Goal: Communication & Community: Answer question/provide support

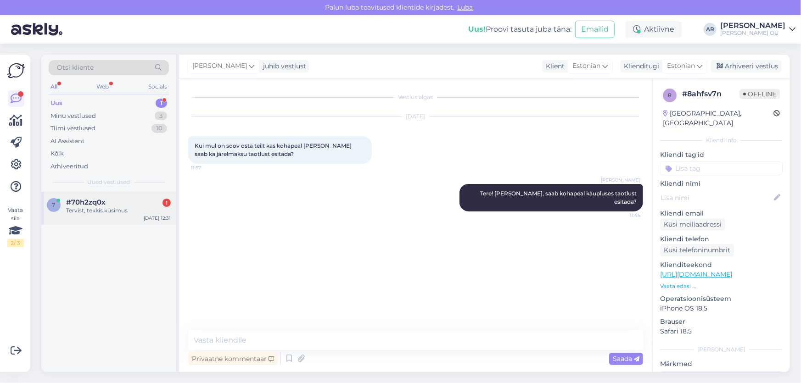
click at [110, 205] on div "#70h2zq0x 1" at bounding box center [118, 202] width 105 height 8
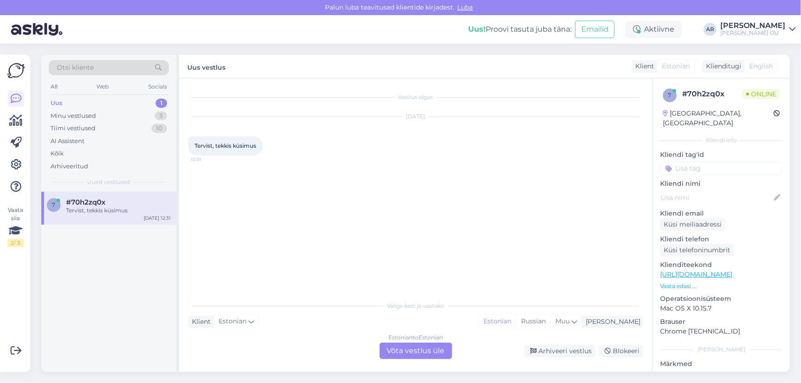
click at [418, 356] on div "Estonian to Estonian Võta vestlus üle" at bounding box center [416, 351] width 73 height 17
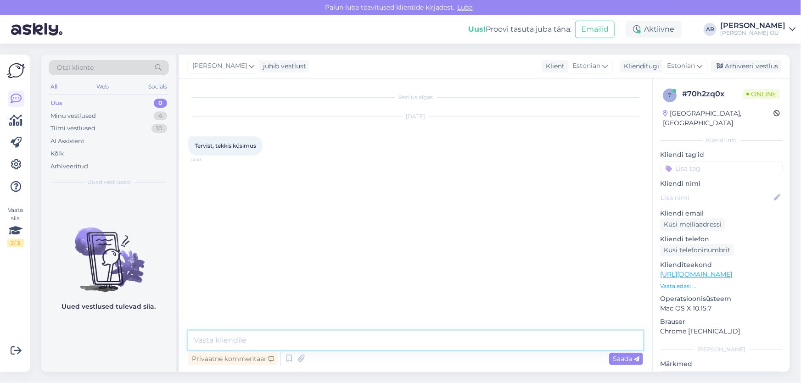
click at [356, 347] on textarea at bounding box center [415, 340] width 455 height 19
type textarea "Tere!"
type textarea "Mis küsimus Teil on, vastame heameelega"
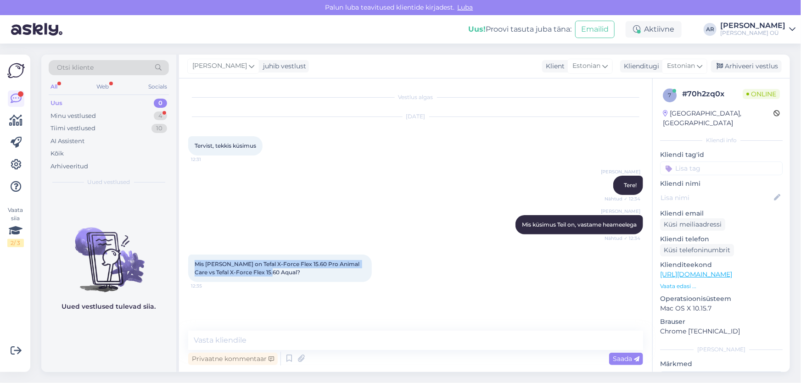
drag, startPoint x: 261, startPoint y: 272, endPoint x: 192, endPoint y: 252, distance: 72.2
click at [192, 252] on div "Mis [PERSON_NAME] on Tefal X-Force Flex 15.60 Pro Animal Care vs Tefal X-Force …" at bounding box center [415, 269] width 455 height 48
copy span "Mis [PERSON_NAME] on Tefal X-Force Flex 15.60 Pro Animal Care vs Tefal X-Force …"
click at [310, 334] on textarea at bounding box center [415, 340] width 455 height 19
paste textarea "Loremi Dolo / Sit ametc Adip elits Doeiusmod / temporinci utl (etdo magn) Al en…"
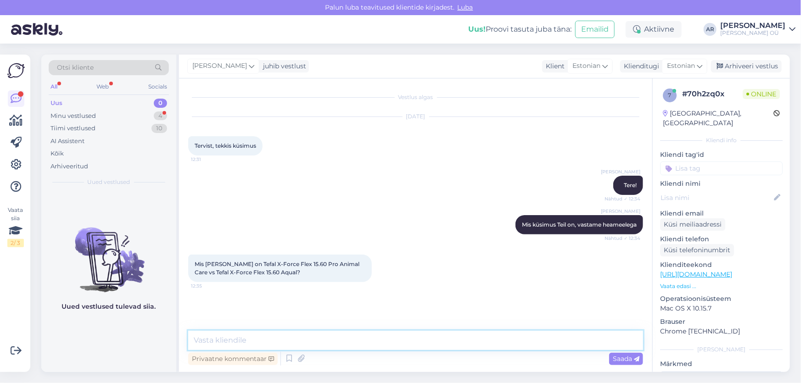
type textarea "Loremi Dolo / Sit ametc Adip elits Doeiusmod / temporinci utl (etdo magn) Al en…"
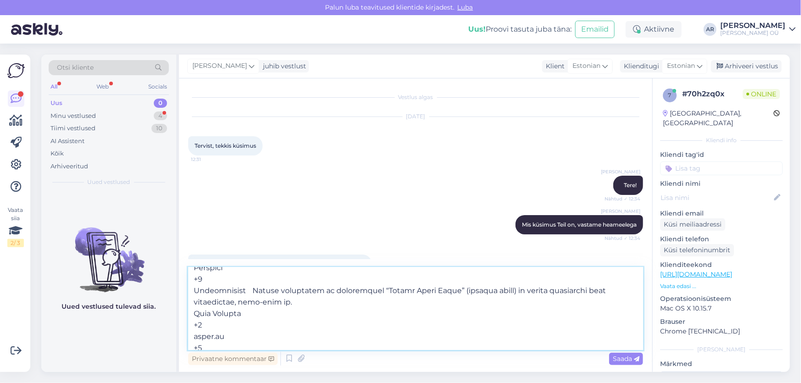
scroll to position [211, 0]
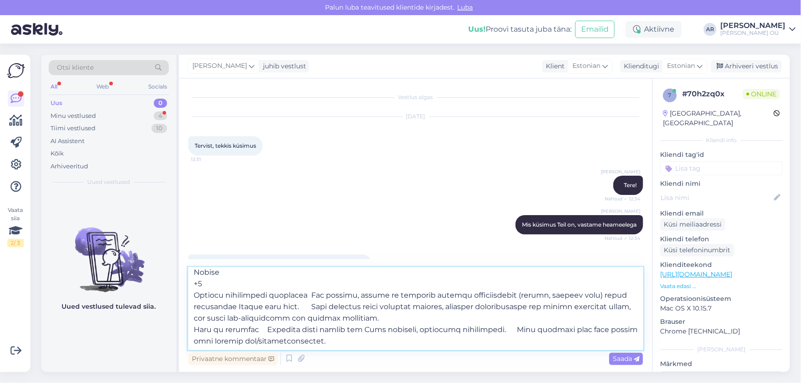
drag, startPoint x: 194, startPoint y: 276, endPoint x: 383, endPoint y: 379, distance: 215.8
click at [383, 379] on div "Otsi kliente All Web Socials Uus 0 Minu vestlused 4 Tiimi vestlused 10 AI Assis…" at bounding box center [419, 214] width 766 height 340
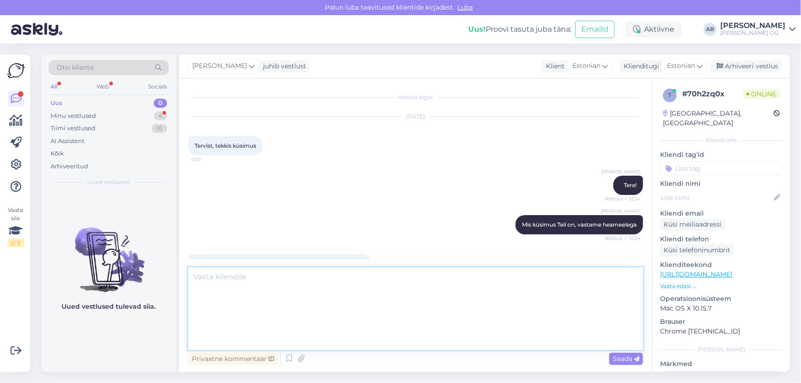
scroll to position [0, 0]
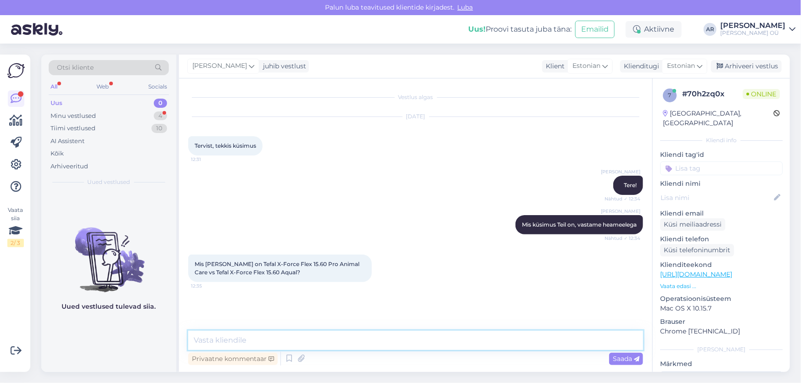
click at [256, 340] on textarea at bounding box center [415, 340] width 455 height 19
paste textarea "Kui sul on kodus loomi (karvad, narmad jm), siis Animal Care / Pro versioon on …"
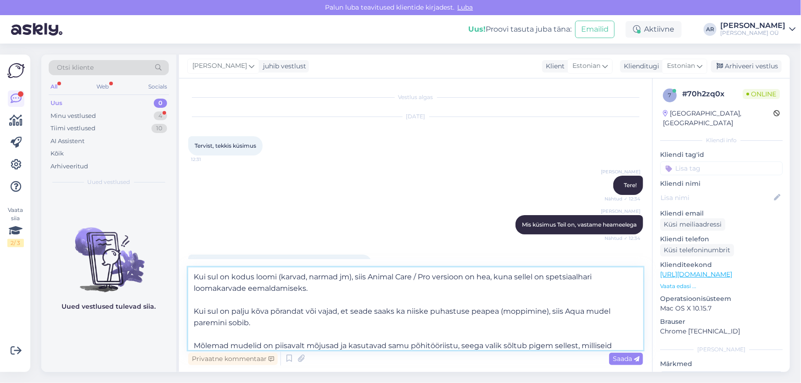
drag, startPoint x: 230, startPoint y: 280, endPoint x: 209, endPoint y: 280, distance: 20.7
click at [208, 280] on textarea "Kui sul on kodus loomi (karvad, narmad jm), siis Animal Care / Pro versioon on …" at bounding box center [415, 309] width 455 height 83
click at [231, 279] on textarea "Kui kodus loomi (karvad, narmad jm), siis Animal Care / Pro versioon on hea, ku…" at bounding box center [415, 309] width 455 height 83
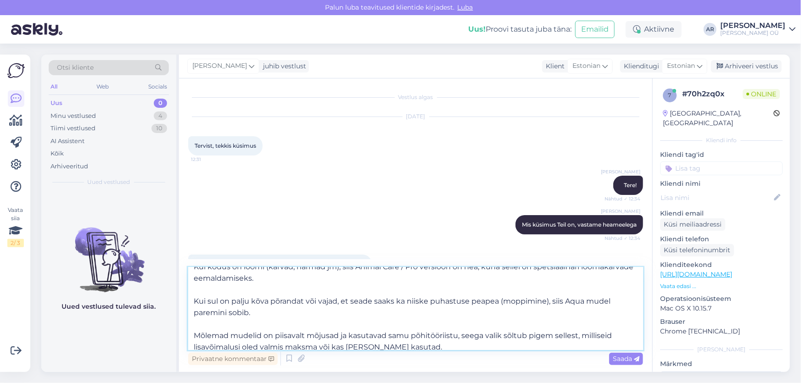
scroll to position [16, 0]
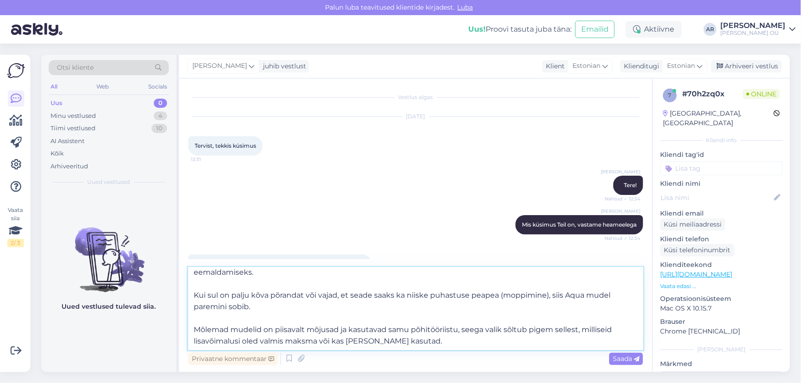
drag, startPoint x: 220, startPoint y: 295, endPoint x: 205, endPoint y: 294, distance: 15.2
click at [205, 294] on textarea "Kui kodus on loomi (karvad, narmad jm), siis Animal Care / Pro versioon on hea,…" at bounding box center [415, 309] width 455 height 83
click at [199, 327] on textarea "Kui kodus on loomi (karvad, narmad jm), siis Animal Care / Pro versioon on hea,…" at bounding box center [415, 309] width 455 height 83
drag, startPoint x: 398, startPoint y: 342, endPoint x: 218, endPoint y: 320, distance: 181.3
click at [218, 320] on textarea "Kui kodus on loomi (karvad, narmad jm), siis Animal Care / Pro versioon on hea,…" at bounding box center [415, 309] width 455 height 83
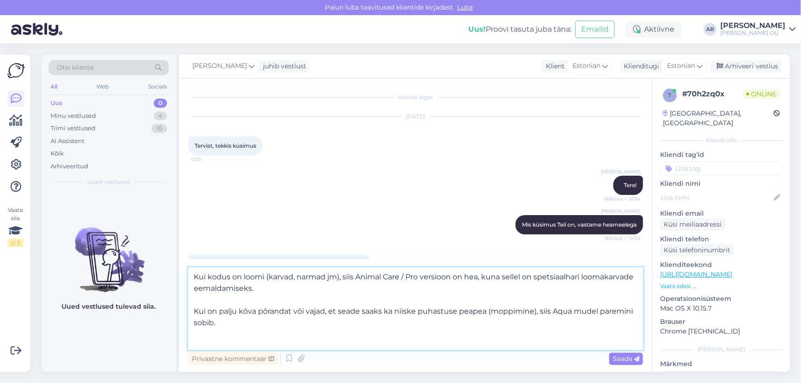
scroll to position [0, 0]
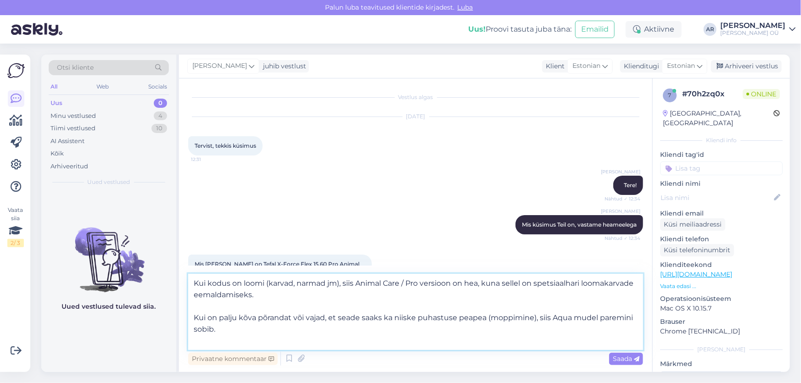
click at [196, 317] on textarea "Kui kodus on loomi (karvad, narmad jm), siis Animal Care / Pro versioon on hea,…" at bounding box center [415, 312] width 455 height 76
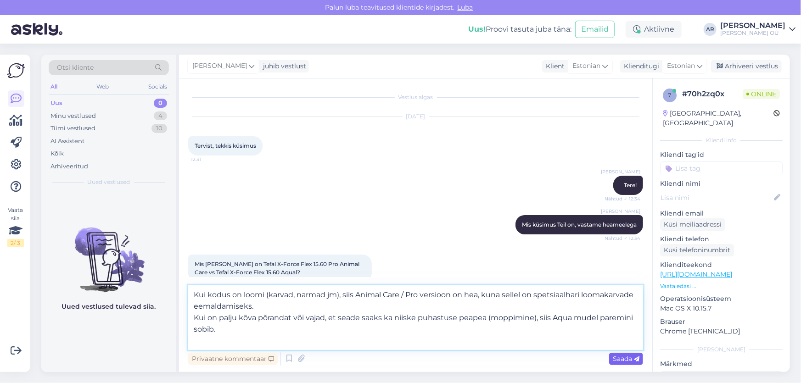
type textarea "Kui kodus on loomi (karvad, narmad jm), siis Animal Care / Pro versioon on hea,…"
drag, startPoint x: 634, startPoint y: 360, endPoint x: 627, endPoint y: 360, distance: 6.4
click at [627, 360] on span "Saada" at bounding box center [626, 359] width 27 height 8
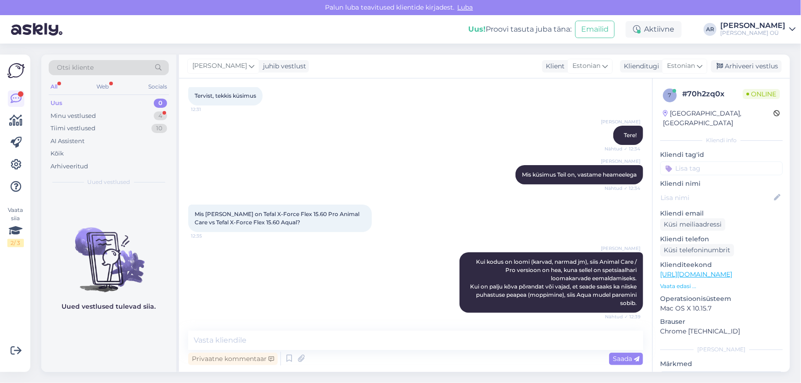
scroll to position [97, 0]
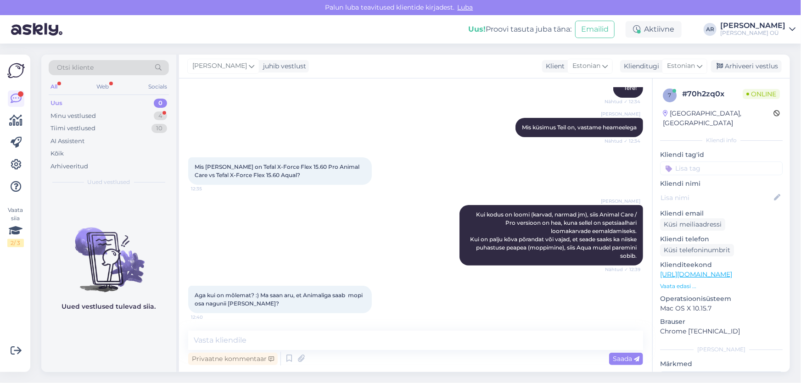
click at [689, 270] on link "[URL][DOMAIN_NAME]" at bounding box center [696, 274] width 72 height 8
drag, startPoint x: 350, startPoint y: 162, endPoint x: 263, endPoint y: 175, distance: 88.1
click at [263, 175] on div "Mis [PERSON_NAME] on Tefal X-Force Flex 15.60 Pro Animal Care vs Tefal X-Force …" at bounding box center [280, 172] width 184 height 28
copy span "efal X-Force Flex 15.60 Aqual"
click at [312, 171] on div "Mis [PERSON_NAME] on Tefal X-Force Flex 15.60 Pro Animal Care vs Tefal X-Force …" at bounding box center [280, 172] width 184 height 28
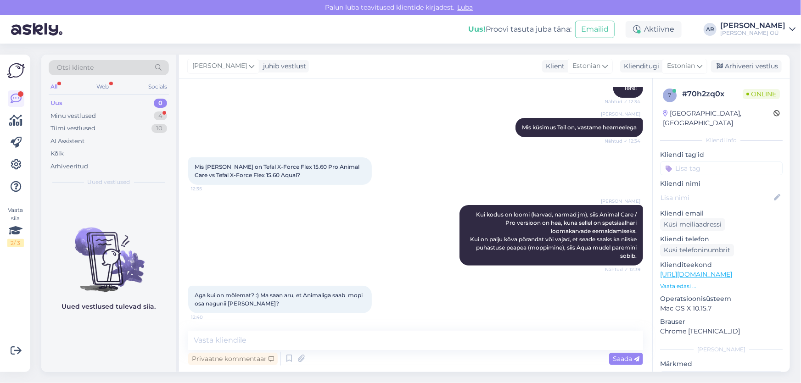
click at [244, 310] on div "Aga kui on mõlemat? :) Ma saan aru, et Animaliga saab mopi osa nagunii [PERSON_…" at bounding box center [280, 300] width 184 height 28
drag, startPoint x: 248, startPoint y: 308, endPoint x: 186, endPoint y: 290, distance: 64.0
click at [186, 290] on div "Vestlus algas [DATE] Tervist, tekkis küsimus 12:31 [PERSON_NAME] Tere! Nähtud ✓…" at bounding box center [415, 226] width 473 height 294
copy span "Aga kui on mõlemat? :) Ma saan aru, et Animaliga saab mopi osa nagunii [PERSON_…"
click at [690, 270] on link "[URL][DOMAIN_NAME]" at bounding box center [696, 274] width 72 height 8
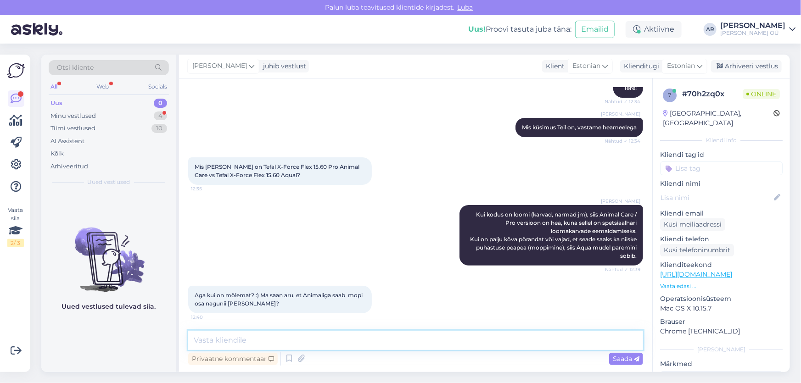
click at [282, 338] on textarea at bounding box center [415, 340] width 455 height 19
click at [338, 340] on textarea at bounding box center [415, 340] width 455 height 19
type textarea "Jah meil praegu see otsik läheb kingituseks"
click at [358, 337] on textarea "Jah meil praegu see otsik läheb kingituseks" at bounding box center [415, 340] width 455 height 19
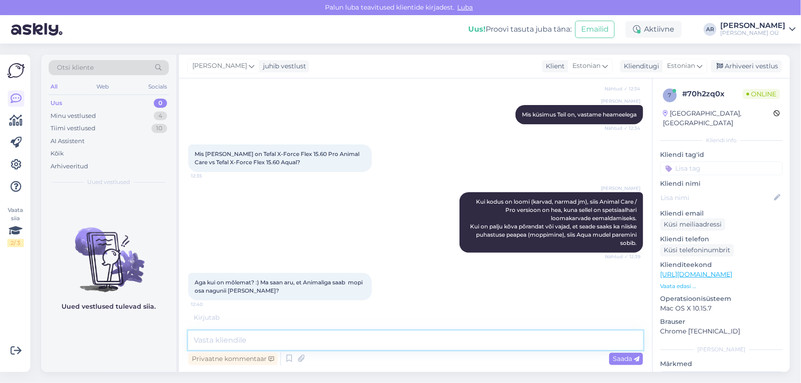
scroll to position [96, 0]
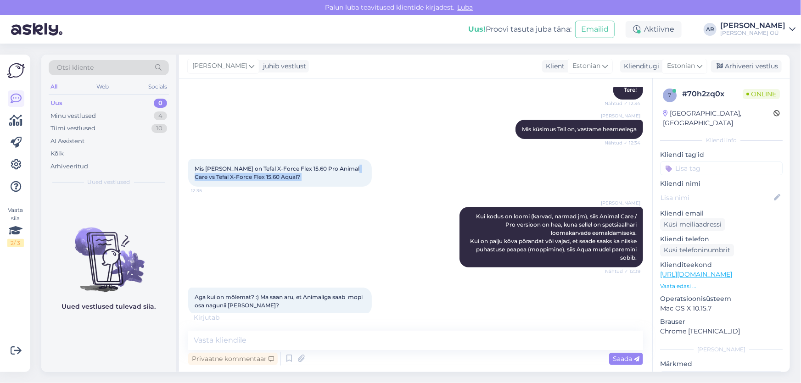
drag, startPoint x: 349, startPoint y: 169, endPoint x: 379, endPoint y: 175, distance: 30.6
click at [372, 175] on div "Mis [PERSON_NAME] on Tefal X-Force Flex 15.60 Pro Animal Care vs Tefal X-Force …" at bounding box center [280, 173] width 184 height 28
click at [309, 179] on div "Mis [PERSON_NAME] on Tefal X-Force Flex 15.60 Pro Animal Care vs Tefal X-Force …" at bounding box center [280, 173] width 184 height 28
click at [345, 168] on span "Mis [PERSON_NAME] on Tefal X-Force Flex 15.60 Pro Animal Care vs Tefal X-Force …" at bounding box center [278, 172] width 166 height 15
drag, startPoint x: 349, startPoint y: 168, endPoint x: 215, endPoint y: 175, distance: 133.8
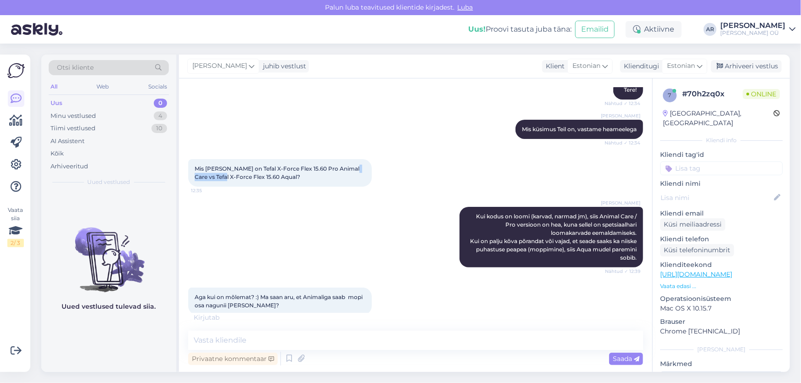
click at [215, 175] on span "Mis [PERSON_NAME] on Tefal X-Force Flex 15.60 Pro Animal Care vs Tefal X-Force …" at bounding box center [278, 172] width 166 height 15
copy span "Tefal X-Force"
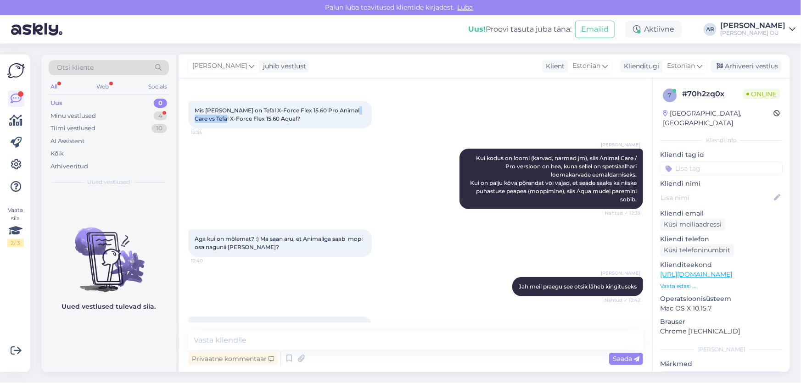
scroll to position [18, 0]
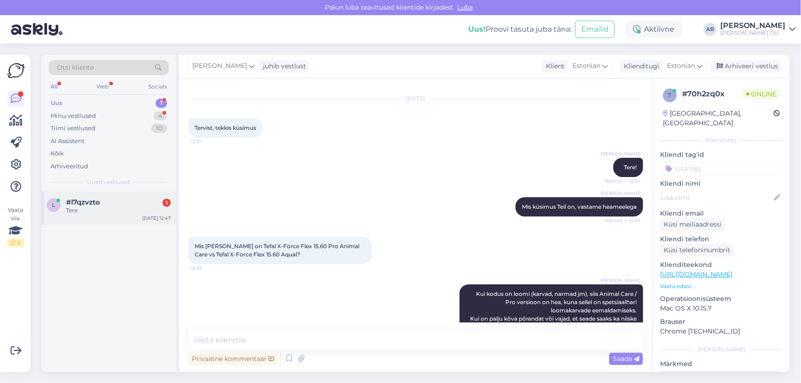
click at [90, 214] on div "Tere" at bounding box center [118, 211] width 105 height 8
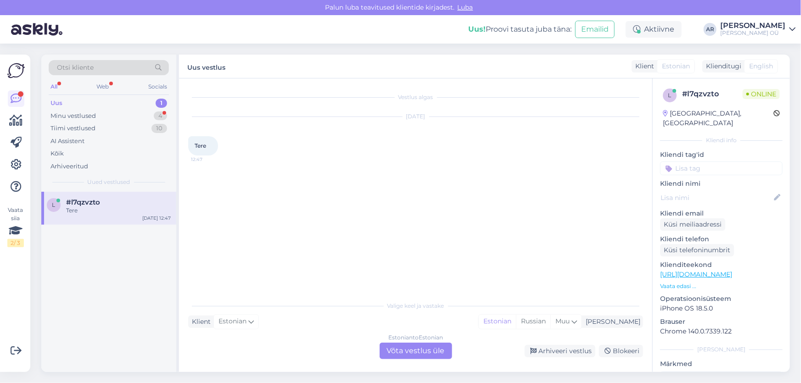
click at [412, 352] on div "Estonian to Estonian Võta vestlus üle" at bounding box center [416, 351] width 73 height 17
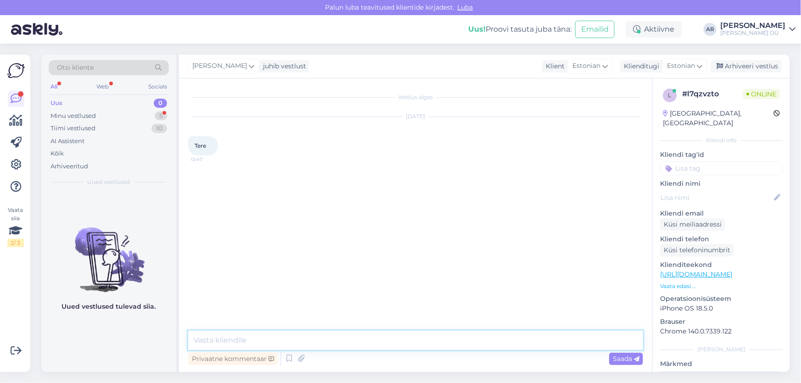
click at [313, 339] on textarea at bounding box center [415, 340] width 455 height 19
type textarea "Tere!"
click at [673, 270] on link "[URL][DOMAIN_NAME]" at bounding box center [696, 274] width 72 height 8
click at [294, 340] on textarea at bounding box center [415, 340] width 455 height 19
click at [107, 107] on div "Uus 0" at bounding box center [109, 103] width 120 height 13
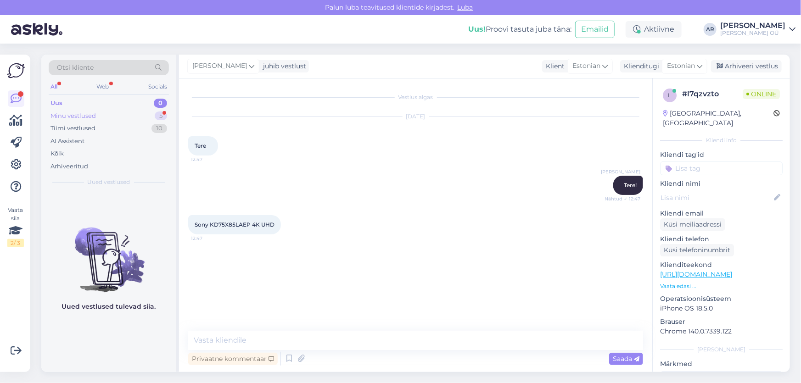
click at [107, 111] on div "Minu vestlused 5" at bounding box center [109, 116] width 120 height 13
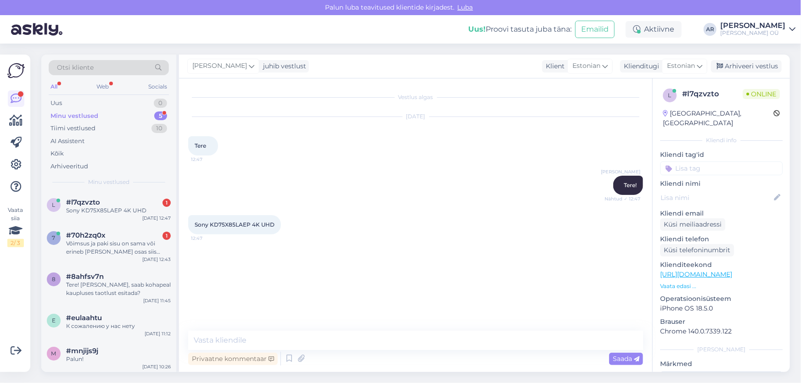
click at [234, 318] on div "Vestlus algas [DATE] Tere 12:47 [PERSON_NAME] Tere! Nähtud ✓ 12:47 Sony KD75X85…" at bounding box center [419, 205] width 463 height 235
click at [234, 338] on textarea at bounding box center [415, 340] width 455 height 19
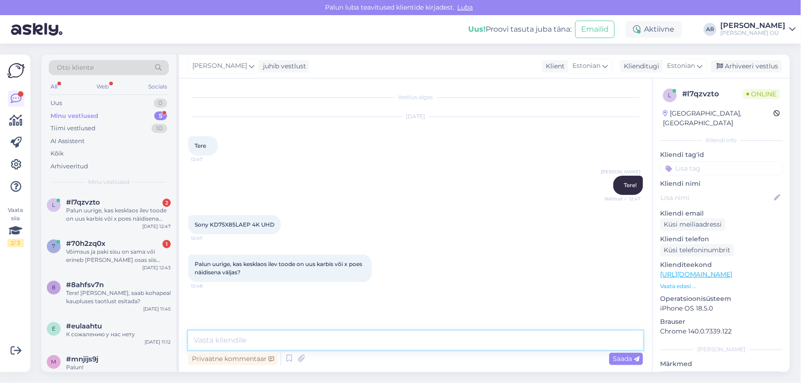
click at [234, 338] on textarea at bounding box center [415, 340] width 455 height 19
click at [267, 343] on textarea at bounding box center [415, 340] width 455 height 19
type textarea "Laos on üks pakendis"
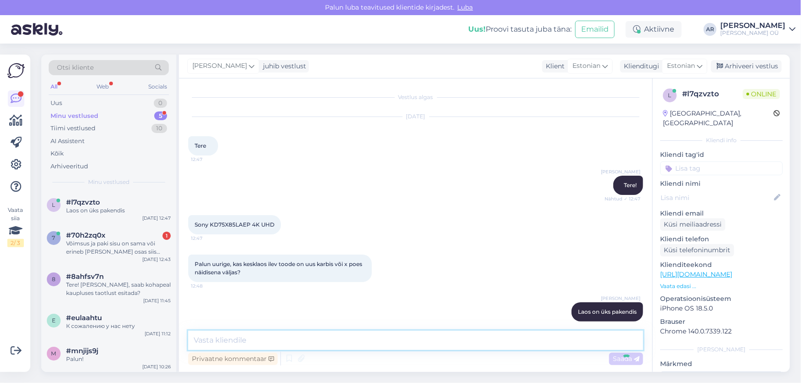
scroll to position [9, 0]
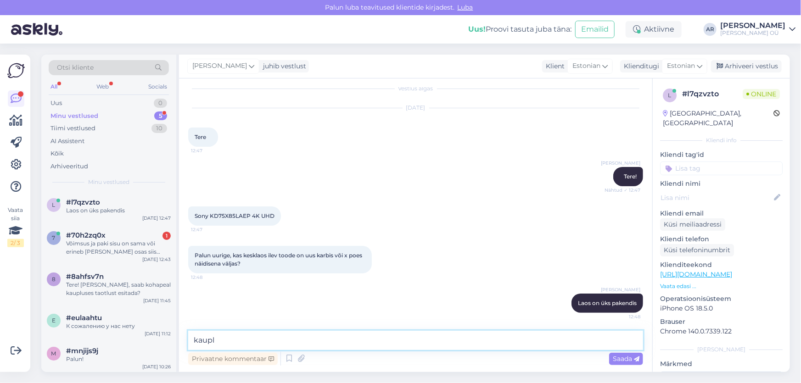
click at [257, 334] on textarea "kaupl" at bounding box center [415, 340] width 455 height 19
type textarea "[GEOGRAPHIC_DATA] näidis"
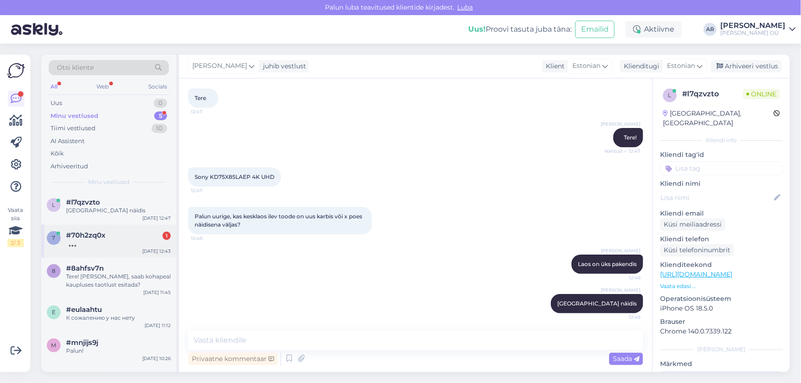
click at [83, 245] on div at bounding box center [118, 244] width 105 height 8
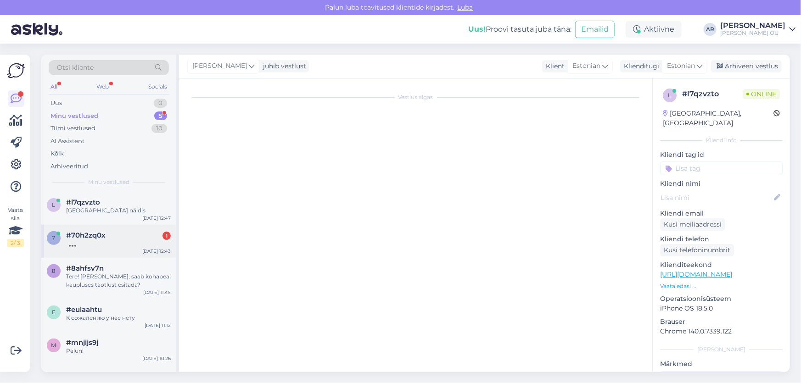
scroll to position [185, 0]
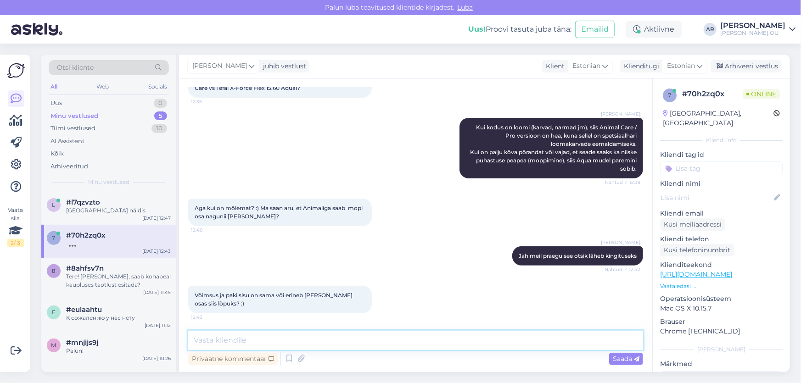
click at [274, 339] on textarea at bounding box center [415, 340] width 455 height 19
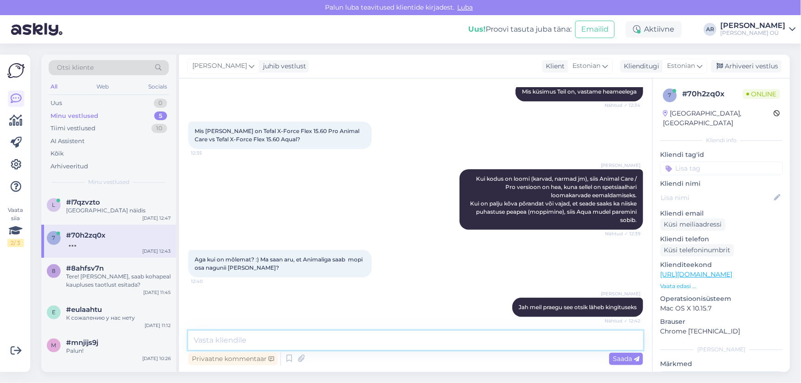
scroll to position [0, 0]
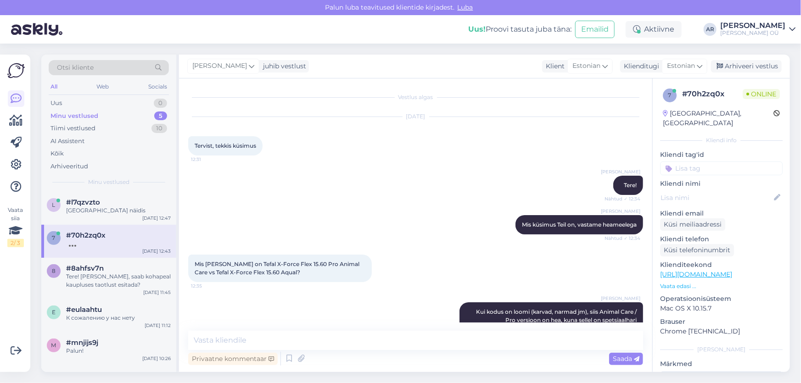
click at [263, 275] on span "Mis [PERSON_NAME] on Tefal X-Force Flex 15.60 Pro Animal Care vs Tefal X-Force …" at bounding box center [278, 268] width 166 height 15
click at [195, 259] on div "Mis [PERSON_NAME] on Tefal X-Force Flex 15.60 Pro Animal Care vs Tefal X-Force …" at bounding box center [280, 269] width 184 height 28
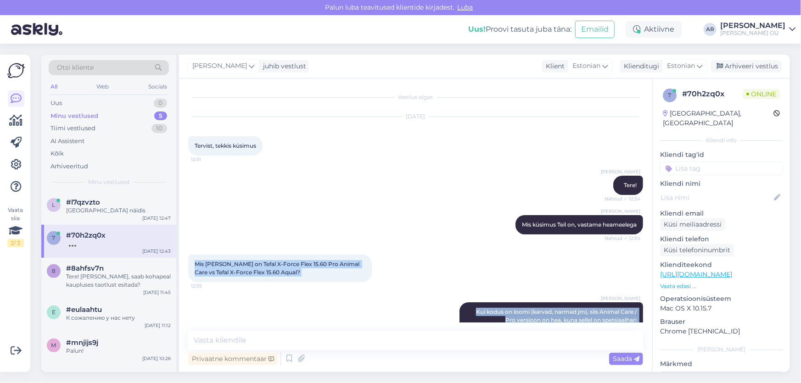
scroll to position [282, 0]
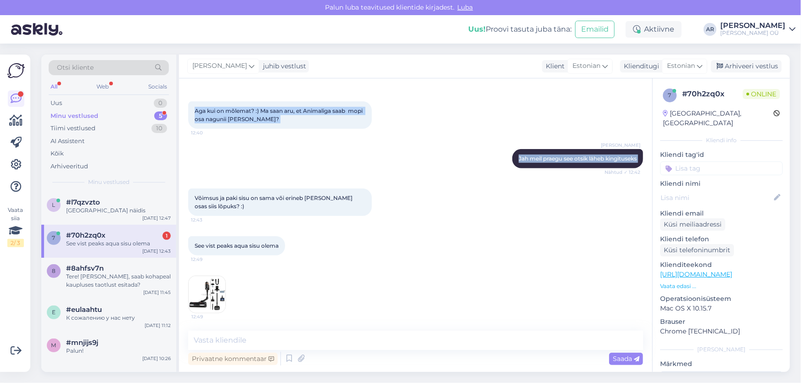
drag, startPoint x: 196, startPoint y: 262, endPoint x: 286, endPoint y: 256, distance: 90.2
click at [286, 256] on div "Vestlus algas [DATE] Tervist, tekkis küsimus 12:31 [PERSON_NAME] Tere! Nähtud ✓…" at bounding box center [419, 205] width 463 height 235
copy div "Mis [PERSON_NAME] on Tefal X-Force Flex 15.60 Pro Animal Care vs Tefal X-Force …"
click at [207, 294] on img at bounding box center [207, 294] width 37 height 37
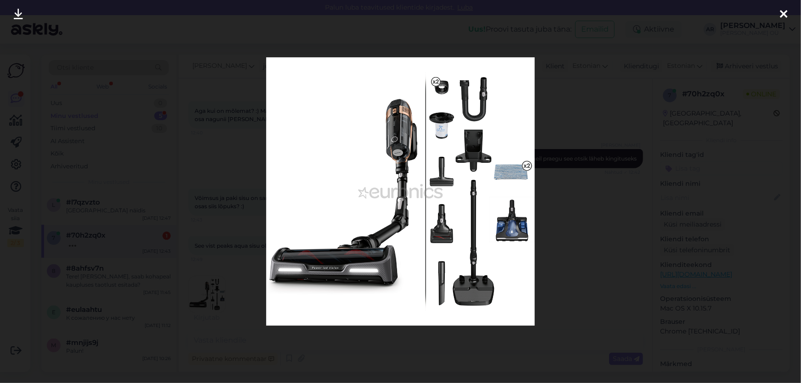
click at [587, 222] on div at bounding box center [400, 191] width 801 height 383
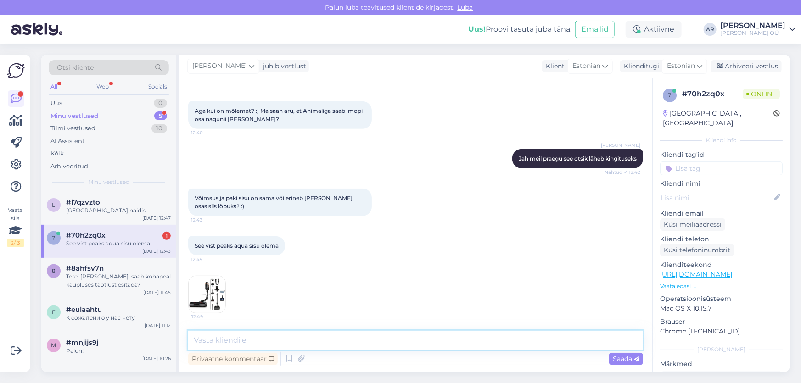
click at [235, 341] on textarea at bounding box center [415, 340] width 455 height 19
click at [210, 307] on img at bounding box center [207, 294] width 37 height 37
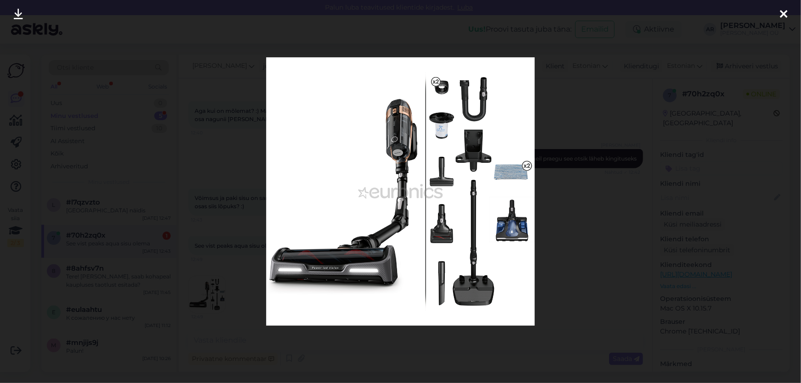
click at [585, 122] on div at bounding box center [400, 191] width 801 height 383
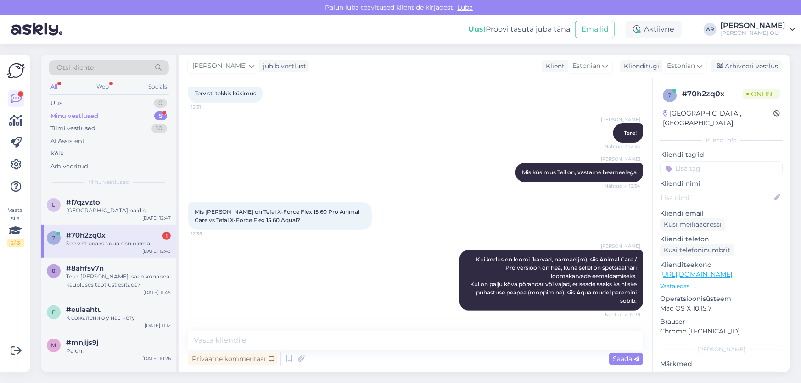
scroll to position [32, 0]
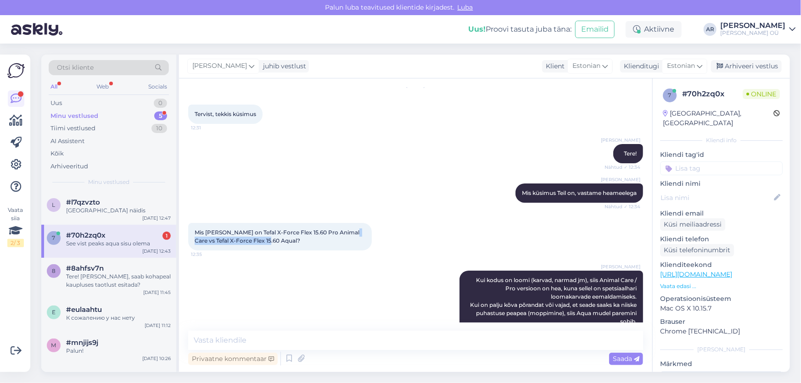
drag, startPoint x: 349, startPoint y: 229, endPoint x: 261, endPoint y: 239, distance: 87.8
click at [261, 239] on span "Mis [PERSON_NAME] on Tefal X-Force Flex 15.60 Pro Animal Care vs Tefal X-Force …" at bounding box center [278, 236] width 166 height 15
copy span "Tefal X-Force Flex 15.60 Aqual"
click at [701, 270] on link "[URL][DOMAIN_NAME]" at bounding box center [696, 274] width 72 height 8
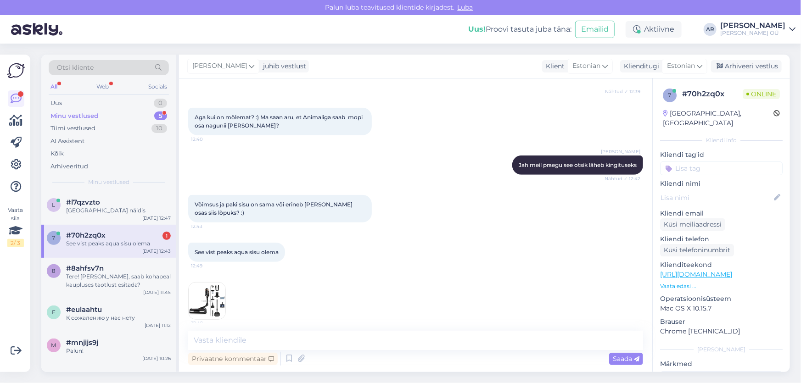
scroll to position [282, 0]
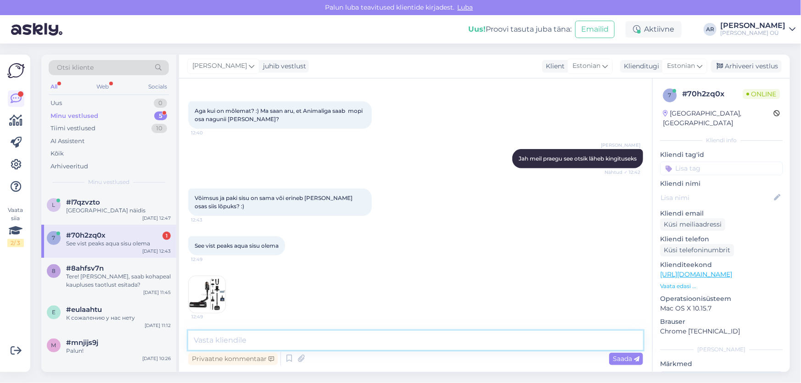
click at [300, 344] on textarea at bounding box center [415, 340] width 455 height 19
click at [377, 332] on textarea "Põhimõtteliselt hinnavahe on suur :)" at bounding box center [415, 340] width 455 height 19
click at [378, 333] on textarea "Põhimõtteliselt hinnavahe on suur :)" at bounding box center [415, 340] width 455 height 19
click at [323, 342] on textarea "Põhimõtteliselt hinnavahe on suur :)" at bounding box center [415, 340] width 455 height 19
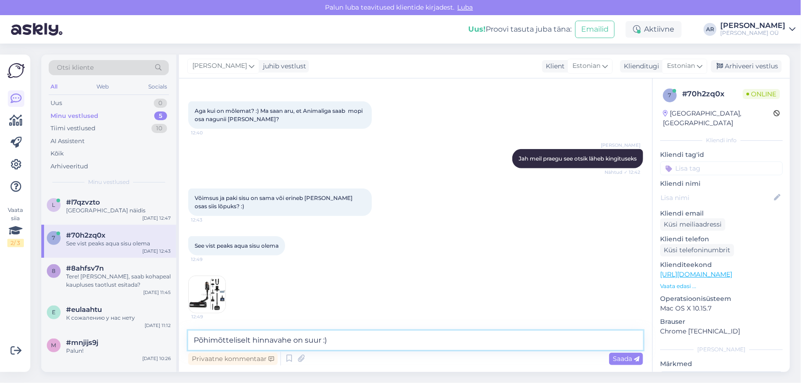
drag, startPoint x: 320, startPoint y: 341, endPoint x: 187, endPoint y: 338, distance: 132.8
click at [188, 338] on textarea "Põhimõtteliselt hinnavahe on suur :)" at bounding box center [415, 340] width 455 height 19
click at [192, 341] on textarea ":)" at bounding box center [415, 340] width 455 height 19
paste textarea "Põhimõtteliselt on hinnavahe suur."
click at [340, 342] on textarea "Põhimõtteliselt on hinnavahe suur :)" at bounding box center [415, 340] width 455 height 19
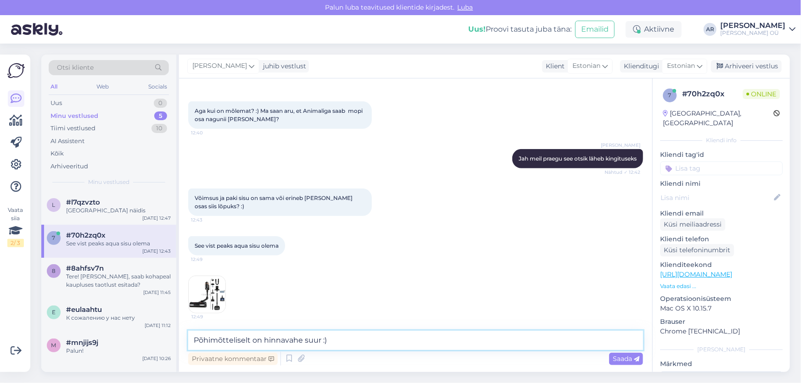
type textarea "Põhimõtteliselt on hinnavahe suur :)"
click at [351, 342] on textarea "Põhimõtteliselt on hinnavahe suur :)" at bounding box center [415, 340] width 455 height 19
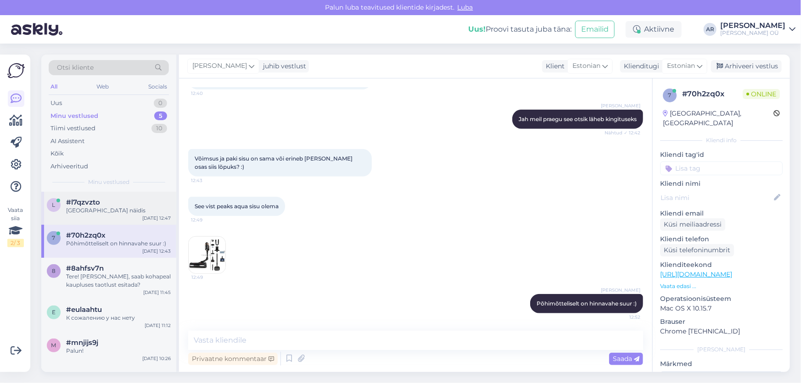
click at [113, 210] on div "[GEOGRAPHIC_DATA] näidis" at bounding box center [118, 211] width 105 height 8
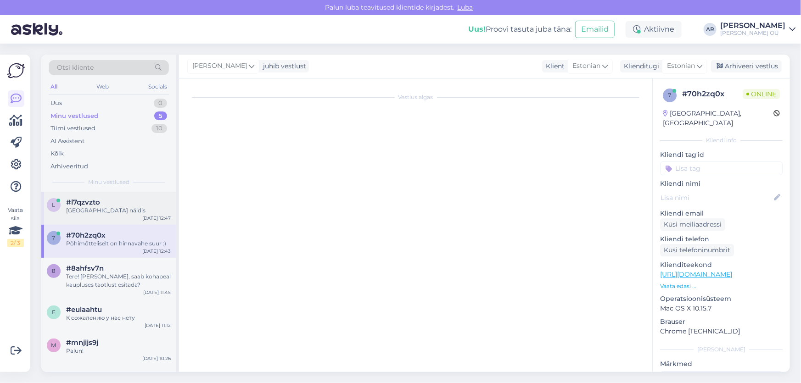
scroll to position [48, 0]
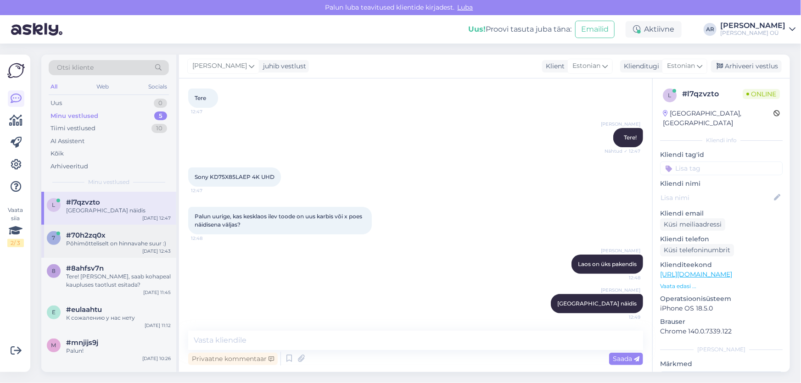
click at [90, 256] on div "7 #70h2zq0x Põhimõtteliselt on hinnavahe suur :) [DATE] 12:43" at bounding box center [108, 241] width 135 height 33
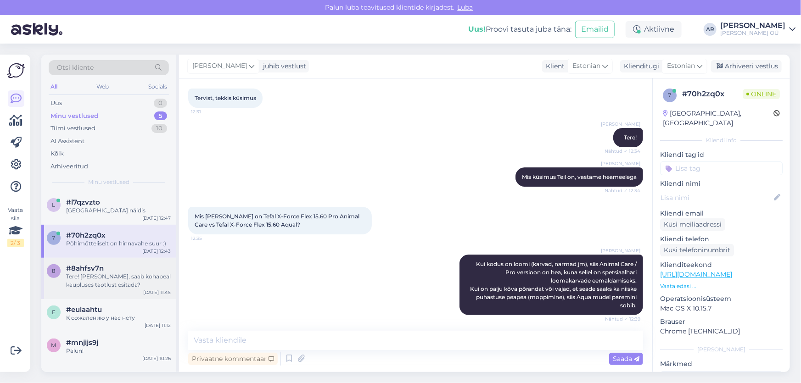
scroll to position [321, 0]
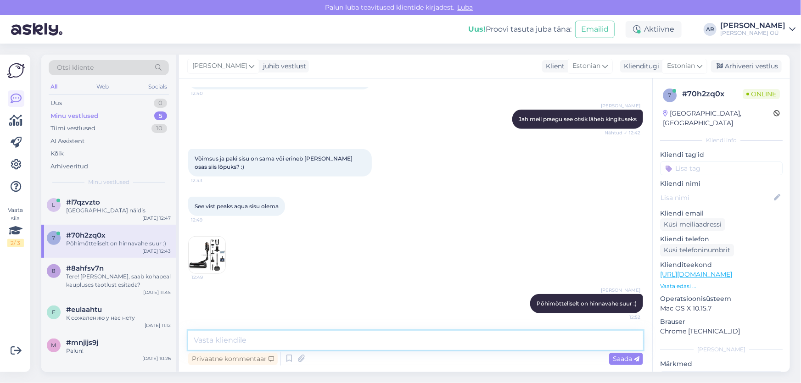
click at [354, 342] on textarea at bounding box center [415, 340] width 455 height 19
type textarea "[PERSON_NAME]"
type textarea "Tööaeg ja laadimisaeg on sama"
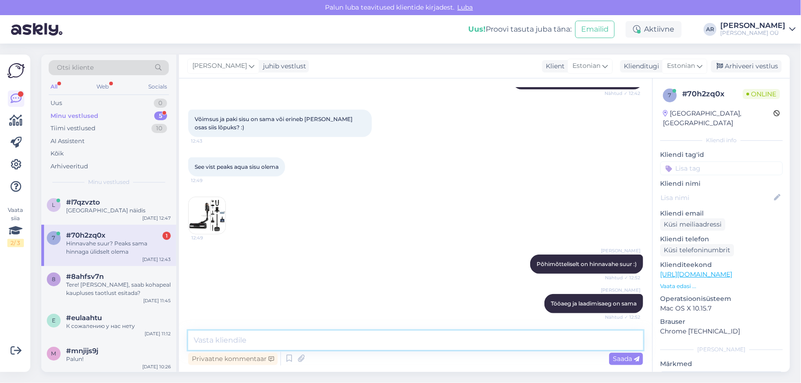
scroll to position [400, 0]
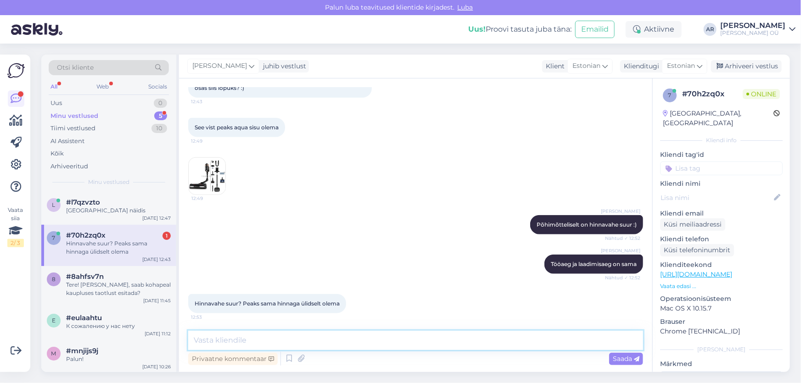
click at [289, 335] on textarea at bounding box center [415, 340] width 455 height 19
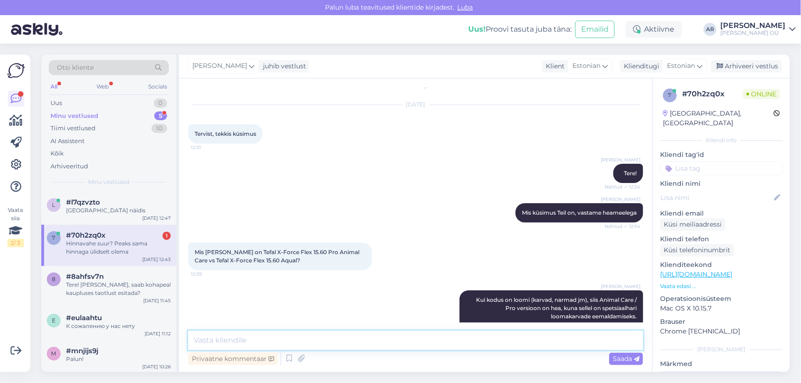
scroll to position [0, 0]
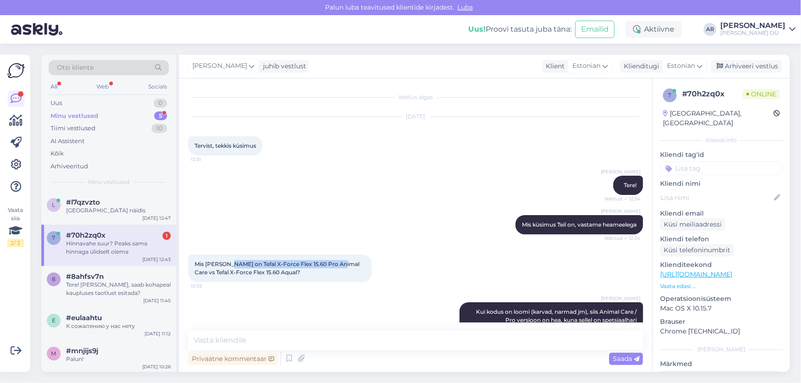
drag, startPoint x: 338, startPoint y: 263, endPoint x: 230, endPoint y: 268, distance: 109.0
click at [230, 268] on div "Mis [PERSON_NAME] on Tefal X-Force Flex 15.60 Pro Animal Care vs Tefal X-Force …" at bounding box center [280, 269] width 184 height 28
copy span "Tefal X-Force Flex 15.60 Pro Animal Care"
click at [260, 271] on span "Mis [PERSON_NAME] on Tefal X-Force Flex 15.60 Pro Animal Care vs Tefal X-Force …" at bounding box center [278, 268] width 166 height 15
click at [262, 271] on span "Mis [PERSON_NAME] on Tefal X-Force Flex 15.60 Pro Animal Care vs Tefal X-Force …" at bounding box center [278, 268] width 166 height 15
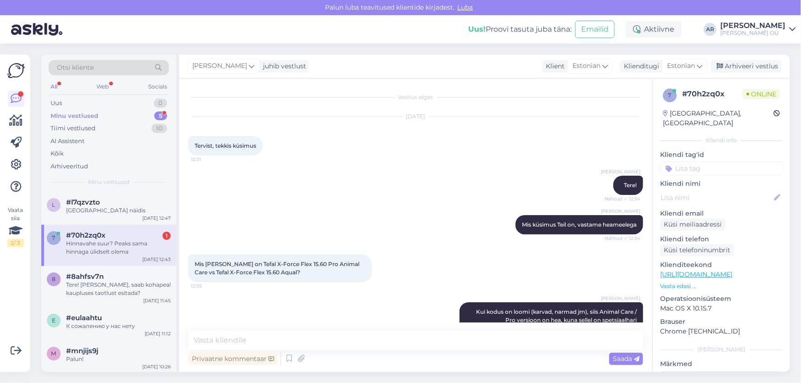
click at [259, 271] on span "Mis [PERSON_NAME] on Tefal X-Force Flex 15.60 Pro Animal Care vs Tefal X-Force …" at bounding box center [278, 268] width 166 height 15
drag, startPoint x: 259, startPoint y: 271, endPoint x: 248, endPoint y: 271, distance: 11.0
click at [248, 271] on span "Mis [PERSON_NAME] on Tefal X-Force Flex 15.60 Pro Animal Care vs Tefal X-Force …" at bounding box center [278, 268] width 166 height 15
copy span "Aqual"
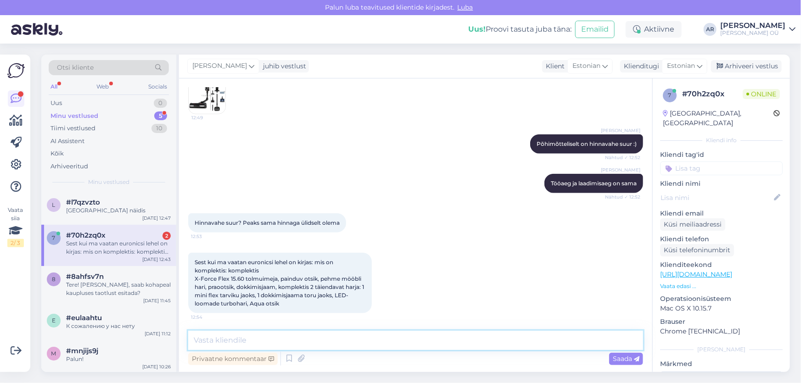
click at [269, 332] on textarea at bounding box center [415, 340] width 455 height 19
click at [235, 337] on textarea at bounding box center [415, 340] width 455 height 19
type textarea "m"
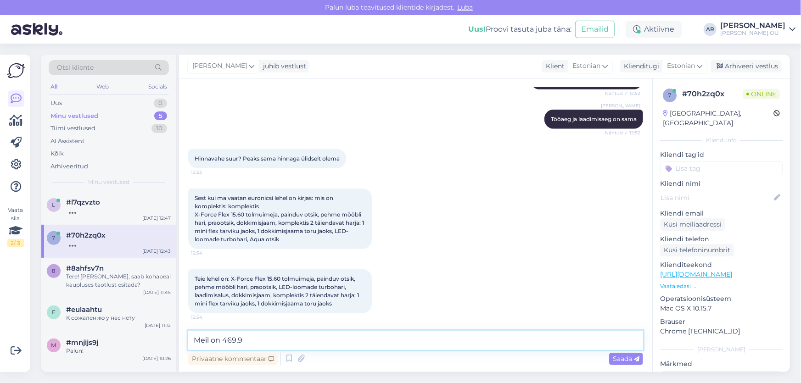
scroll to position [593, 0]
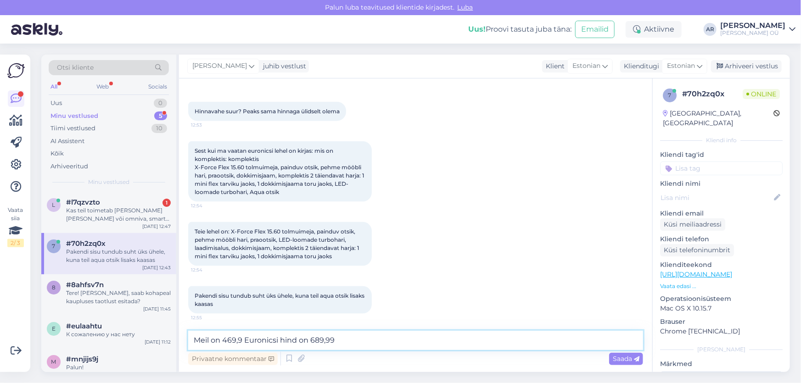
click at [242, 340] on textarea "Meil on 469,9 Euronicsi hind on 689,99" at bounding box center [415, 340] width 455 height 19
click at [211, 339] on textarea "Meil on 469,9. Euronicsi hind on 689,99" at bounding box center [415, 340] width 455 height 19
click at [385, 340] on textarea "Meie hind on 469,9. Euronicsi hind on 689,99" at bounding box center [415, 340] width 455 height 19
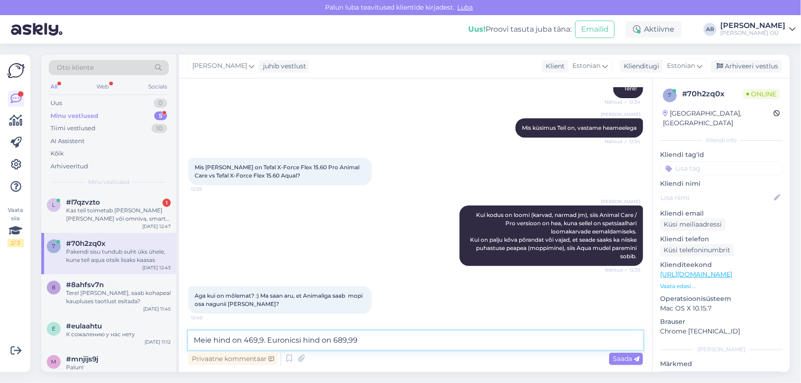
scroll to position [9, 0]
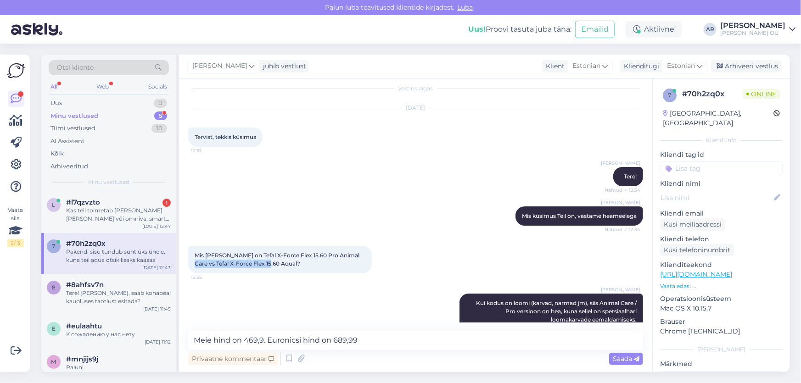
drag, startPoint x: 262, startPoint y: 262, endPoint x: 350, endPoint y: 254, distance: 88.5
click at [350, 254] on span "Mis [PERSON_NAME] on Tefal X-Force Flex 15.60 Pro Animal Care vs Tefal X-Force …" at bounding box center [278, 259] width 166 height 15
click at [311, 265] on div "Mis [PERSON_NAME] on Tefal X-Force Flex 15.60 Pro Animal Care vs Tefal X-Force …" at bounding box center [280, 260] width 184 height 28
drag, startPoint x: 262, startPoint y: 261, endPoint x: 349, endPoint y: 255, distance: 87.9
click at [349, 255] on span "Mis [PERSON_NAME] on Tefal X-Force Flex 15.60 Pro Animal Care vs Tefal X-Force …" at bounding box center [278, 259] width 166 height 15
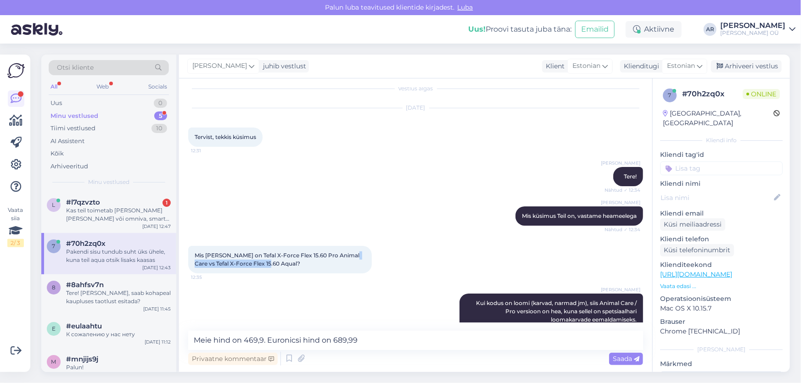
copy span "Tefal X-Force Flex 15.60 Aqual"
click at [367, 342] on textarea "Meie hind on 469,9. Euronicsi hind on 689,99" at bounding box center [415, 340] width 455 height 19
paste textarea "Tefal X-Force Flex 15.60 Aqual"
drag, startPoint x: 292, startPoint y: 255, endPoint x: 228, endPoint y: 253, distance: 63.9
click at [228, 253] on span "Mis [PERSON_NAME] on Tefal X-Force Flex 15.60 Pro Animal Care vs Tefal X-Force …" at bounding box center [278, 259] width 166 height 15
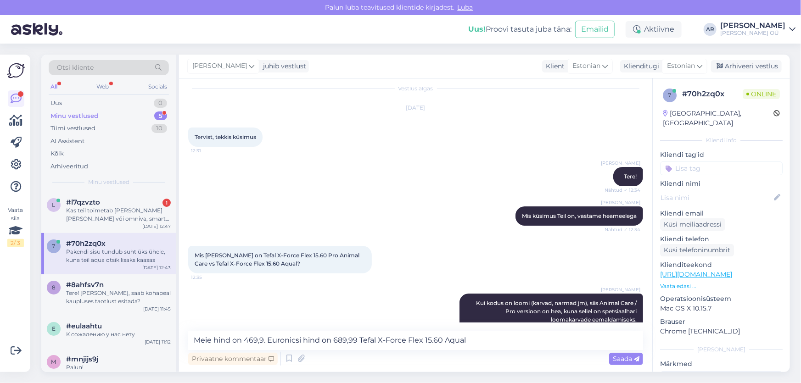
drag, startPoint x: 349, startPoint y: 258, endPoint x: 333, endPoint y: 255, distance: 15.9
click at [349, 258] on span "Mis [PERSON_NAME] on Tefal X-Force Flex 15.60 Pro Animal Care vs Tefal X-Force …" at bounding box center [278, 259] width 166 height 15
drag, startPoint x: 338, startPoint y: 255, endPoint x: 229, endPoint y: 255, distance: 108.8
click at [229, 255] on span "Mis [PERSON_NAME] on Tefal X-Force Flex 15.60 Pro Animal Care vs Tefal X-Force …" at bounding box center [278, 259] width 166 height 15
copy span "Tefal X-Force Flex 15.60 Pro Animal Care"
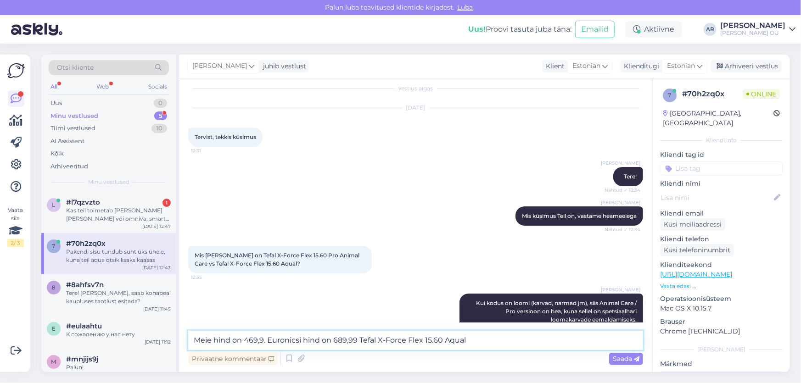
click at [234, 340] on textarea "Meie hind on 469,9. Euronicsi hind on 689,99 Tefal X-Force Flex 15.60 Aqual" at bounding box center [415, 340] width 455 height 19
paste textarea "Tefal X-Force Flex 15.60 Pro Animal Care"
click at [611, 342] on textarea "Meie hind Tefal X-Force Flex 15.60 Pro Animal Care on 469,9. Euronicsi hind on …" at bounding box center [415, 340] width 455 height 19
click at [610, 342] on textarea "Meie hind Tefal X-Force Flex 15.60 Pro Animal Care on 469,9. Euronicsi hind on …" at bounding box center [415, 340] width 455 height 19
click at [612, 341] on textarea "Meie hind Tefal X-Force Flex 15.60 Pro Animal Care on 469,9. Euronicsi hind on …" at bounding box center [415, 340] width 455 height 19
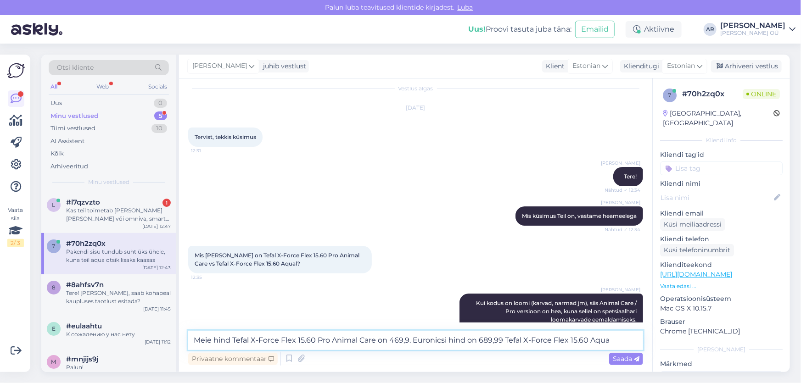
type textarea "Meie hind Tefal X-Force Flex 15.60 Pro Animal Care on 469,9. Euronicsi hind on …"
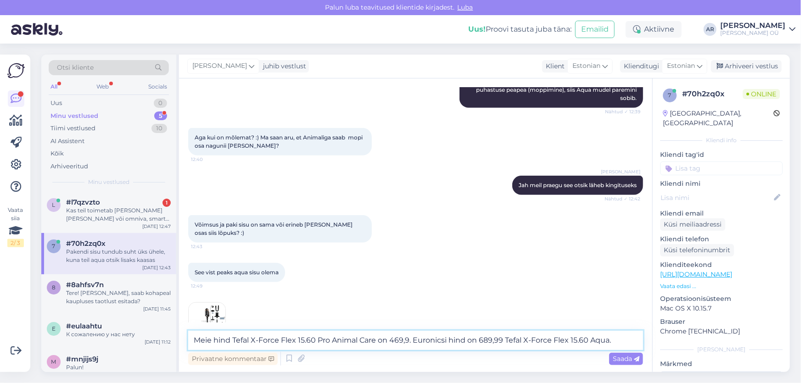
scroll to position [259, 0]
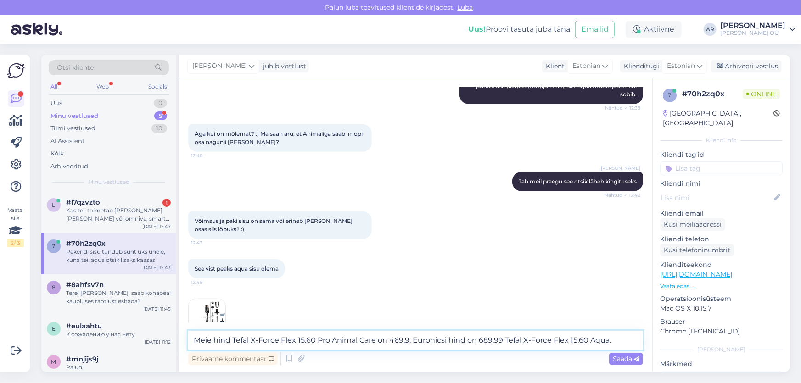
click at [618, 346] on textarea "Meie hind Tefal X-Force Flex 15.60 Pro Animal Care on 469,9. Euronicsi hind on …" at bounding box center [415, 340] width 455 height 19
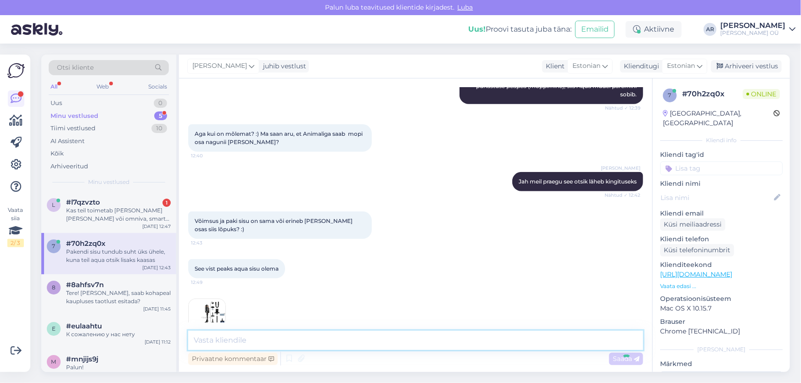
scroll to position [641, 0]
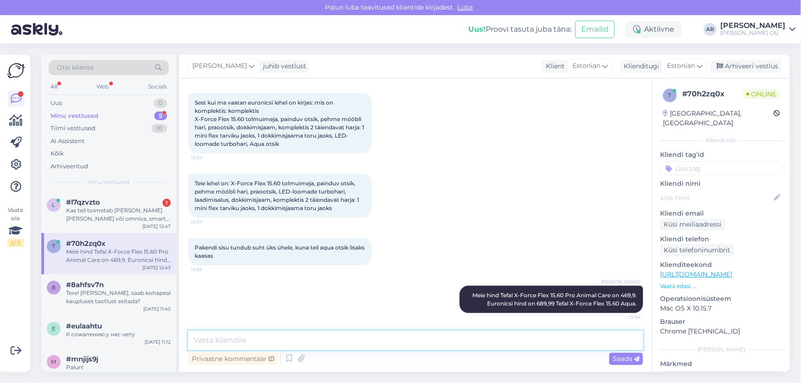
click at [272, 344] on textarea at bounding box center [415, 340] width 455 height 19
click at [272, 340] on textarea at bounding box center [415, 340] width 455 height 19
type textarea "Jah, pakendi sisu sama"
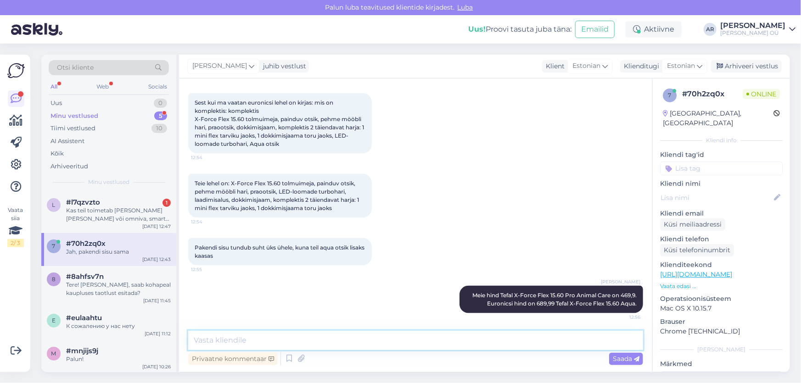
scroll to position [680, 0]
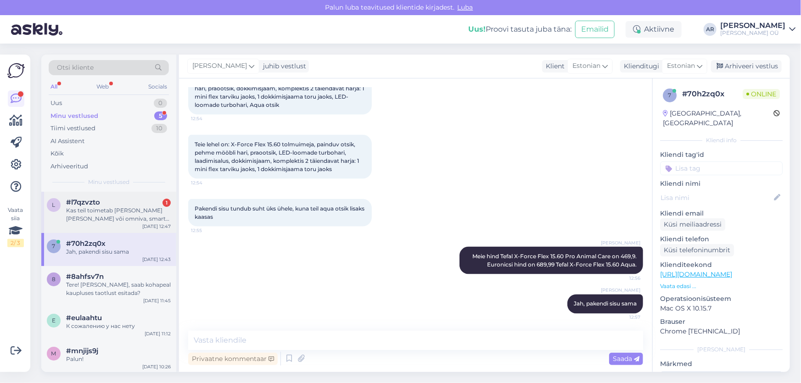
click at [118, 207] on div "Kas teil toimetab [PERSON_NAME] [PERSON_NAME] või omniva, smart jne.?" at bounding box center [118, 215] width 105 height 17
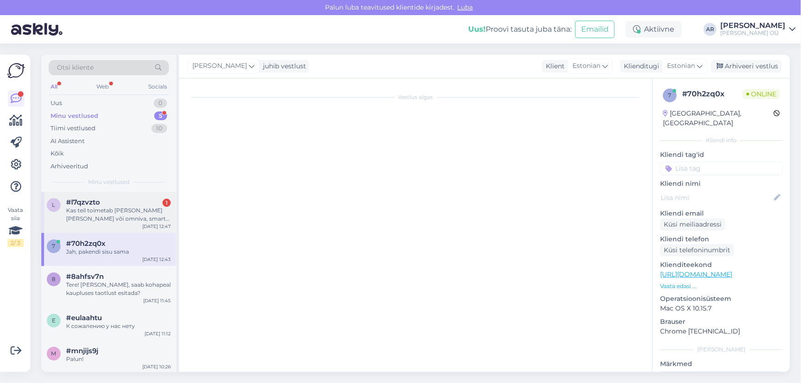
scroll to position [96, 0]
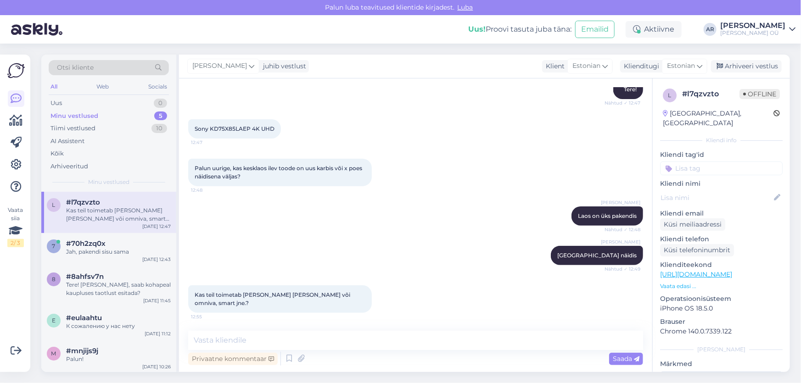
click at [261, 331] on div "Vestlus algas [DATE] Tere 12:47 [PERSON_NAME] Tere! Nähtud ✓ 12:47 Sony KD75X85…" at bounding box center [415, 226] width 473 height 294
click at [261, 340] on textarea at bounding box center [415, 340] width 455 height 19
click at [237, 340] on textarea at bounding box center [415, 340] width 455 height 19
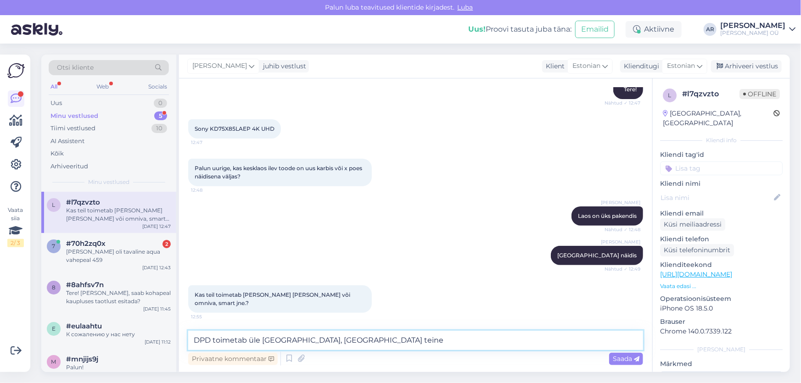
click at [357, 338] on textarea "DPD toimetab üle [GEOGRAPHIC_DATA], [GEOGRAPHIC_DATA] teine" at bounding box center [415, 340] width 455 height 19
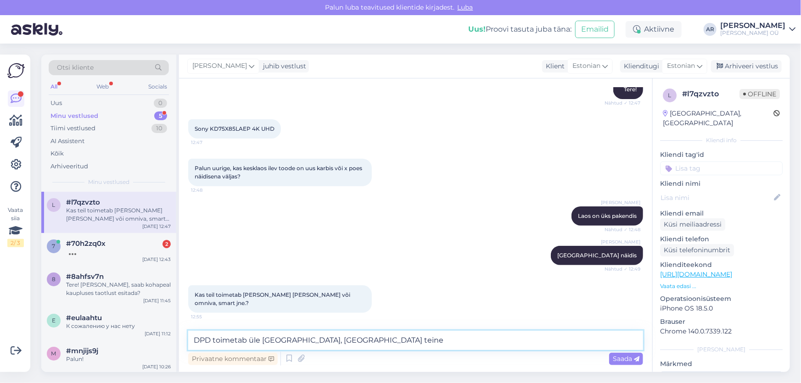
click at [353, 344] on textarea "DPD toimetab üle [GEOGRAPHIC_DATA], [GEOGRAPHIC_DATA] teine" at bounding box center [415, 340] width 455 height 19
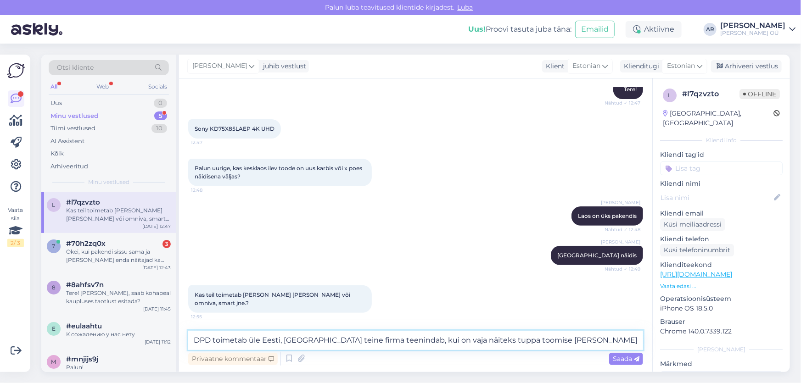
type textarea "DPD toimetab üle Eesti, [GEOGRAPHIC_DATA] teine firma teenindab, kui on vaja nä…"
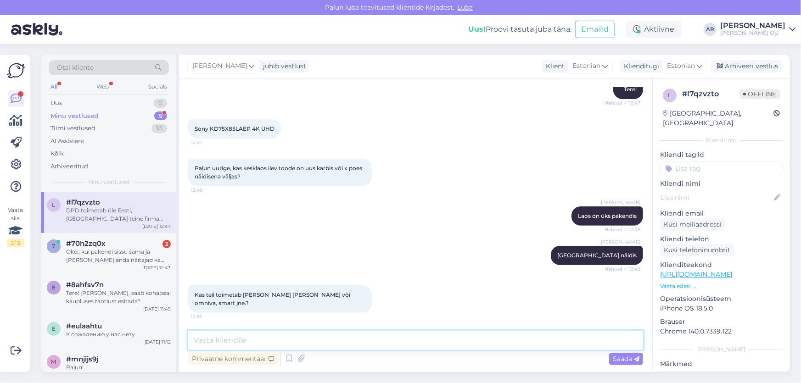
scroll to position [143, 0]
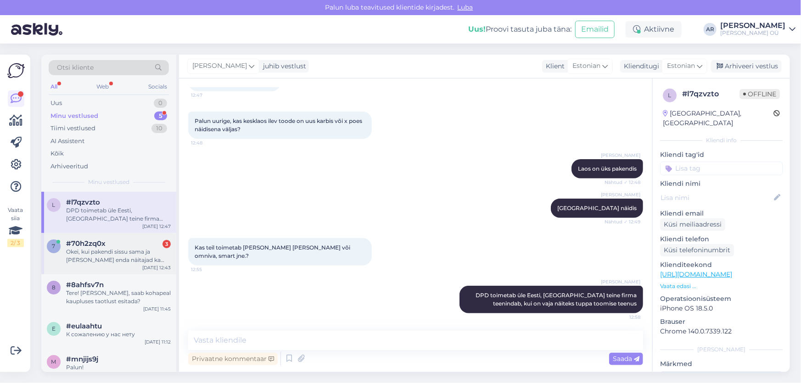
click at [152, 259] on div "Okei, kui pakendi sissu sama ja [PERSON_NAME] enda näitajad ka vist täpselt [PE…" at bounding box center [118, 256] width 105 height 17
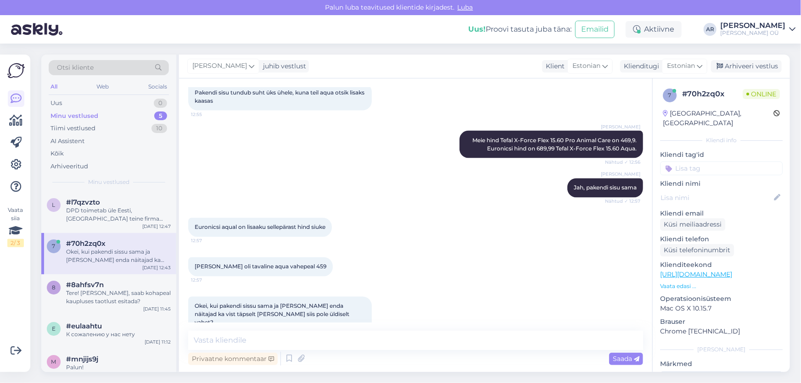
scroll to position [807, 0]
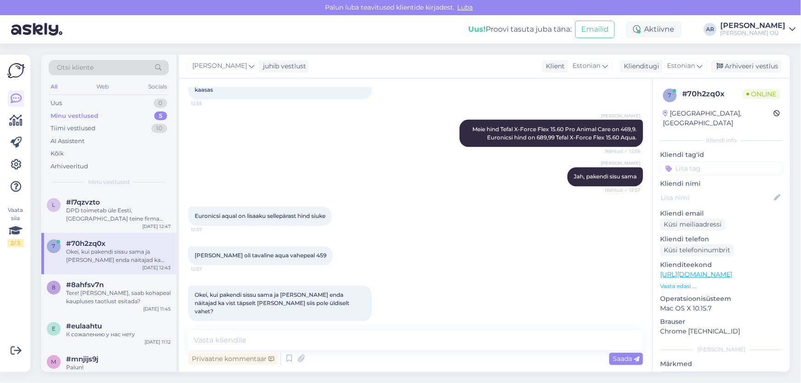
click at [304, 304] on div "Okei, kui pakendi sissu sama ja [PERSON_NAME] enda näitajad ka vist täpselt [PE…" at bounding box center [280, 304] width 184 height 36
click at [269, 338] on textarea at bounding box center [415, 340] width 455 height 19
click at [263, 344] on textarea at bounding box center [415, 340] width 455 height 19
type textarea "Jah täpselt nii"
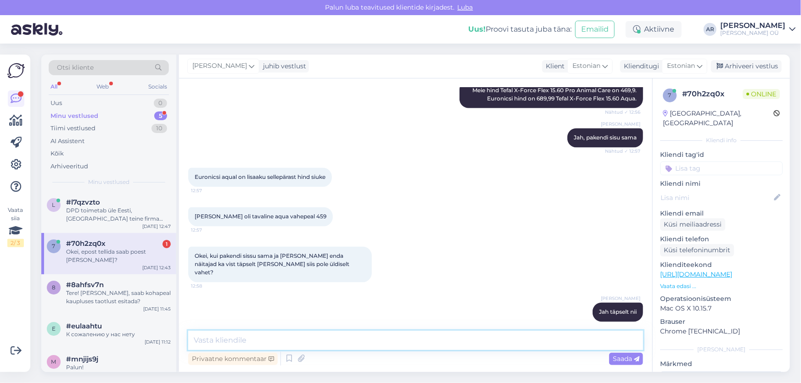
scroll to position [886, 0]
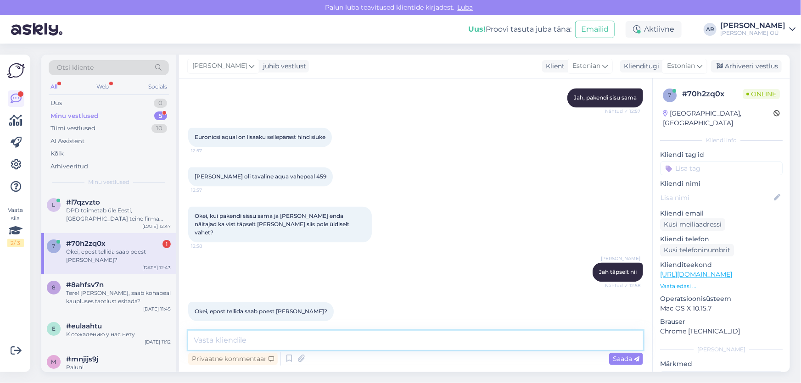
click at [238, 338] on textarea at bounding box center [415, 340] width 455 height 19
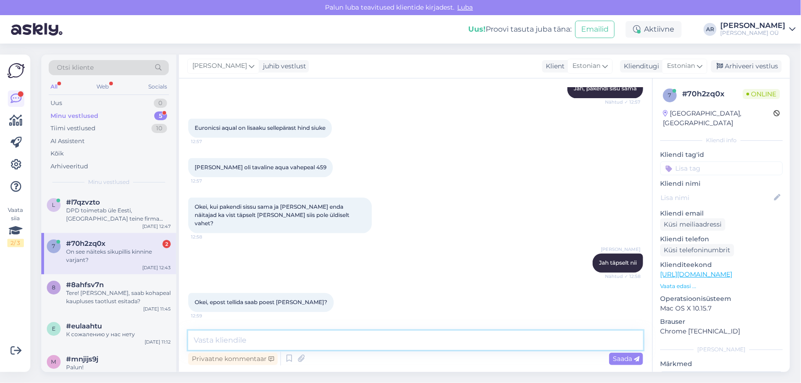
scroll to position [925, 0]
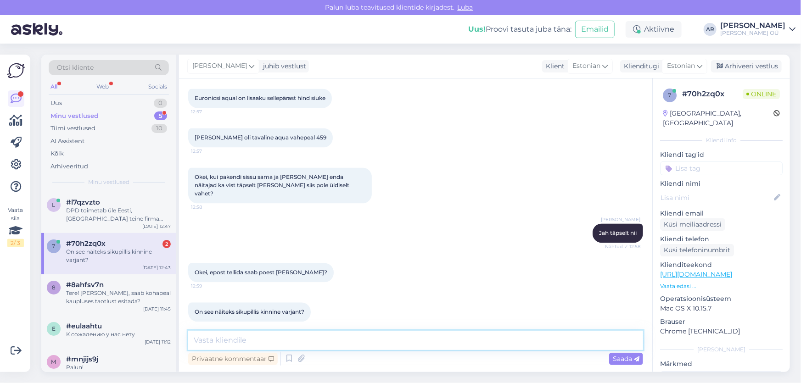
click at [294, 339] on textarea at bounding box center [415, 340] width 455 height 19
type textarea "Jah Sikupillis 1 pakendis"
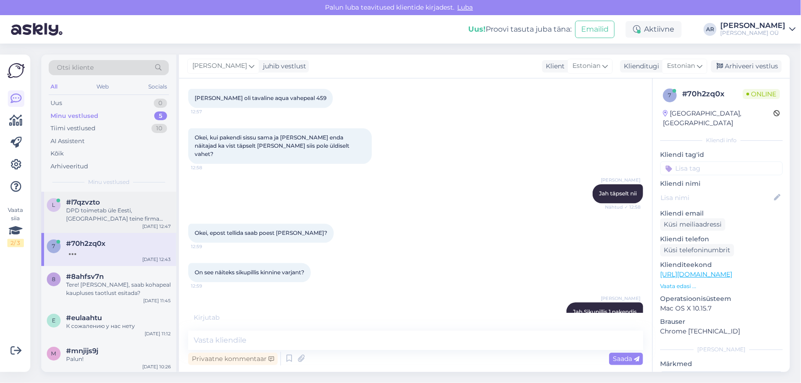
click at [73, 214] on div "DPD toimetab üle Eesti, [GEOGRAPHIC_DATA] teine firma teenindab, kui on vaja nä…" at bounding box center [118, 215] width 105 height 17
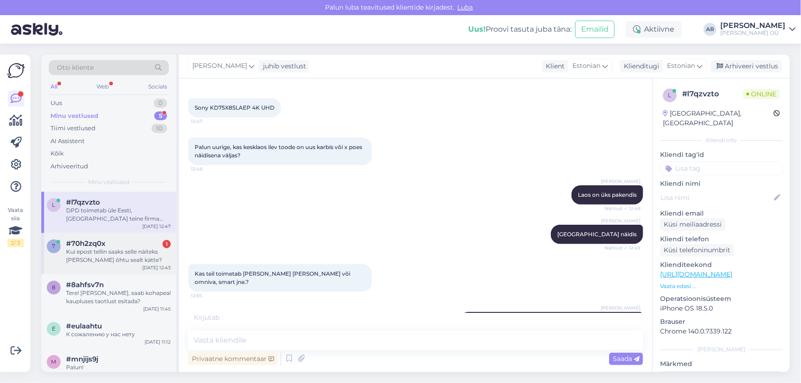
click at [83, 262] on div "Kui epost tellin saaks selle näiteks [PERSON_NAME] õhtu sealt kätte?" at bounding box center [118, 256] width 105 height 17
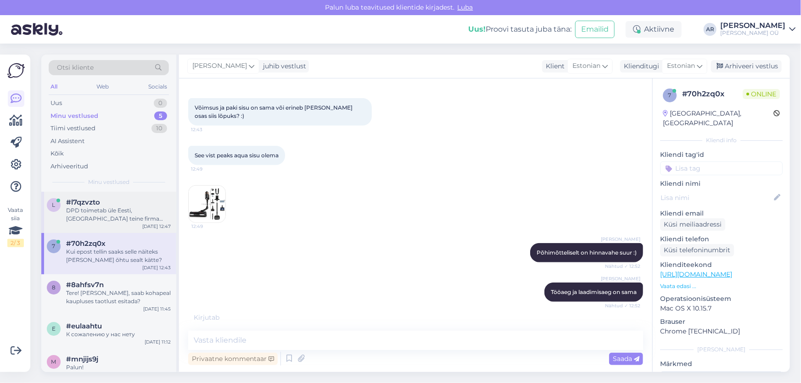
click at [110, 211] on div "DPD toimetab üle Eesti, [GEOGRAPHIC_DATA] teine firma teenindab, kui on vaja nä…" at bounding box center [118, 215] width 105 height 17
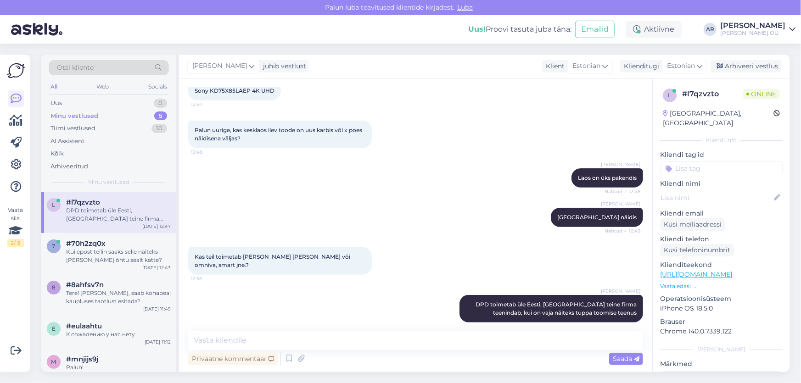
scroll to position [143, 0]
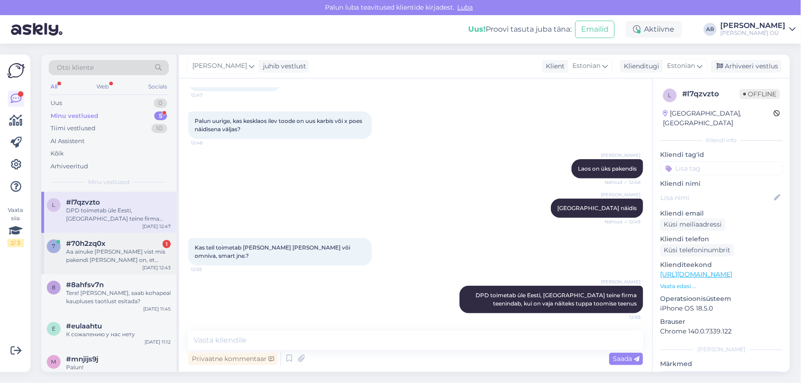
click at [150, 271] on div "[DATE] 12:43" at bounding box center [156, 268] width 28 height 7
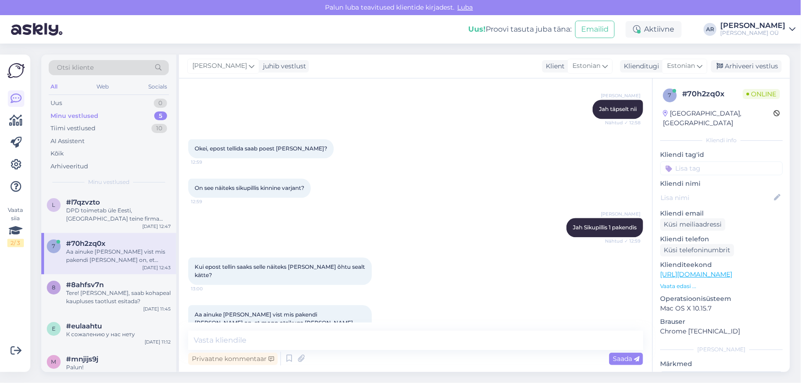
scroll to position [1052, 0]
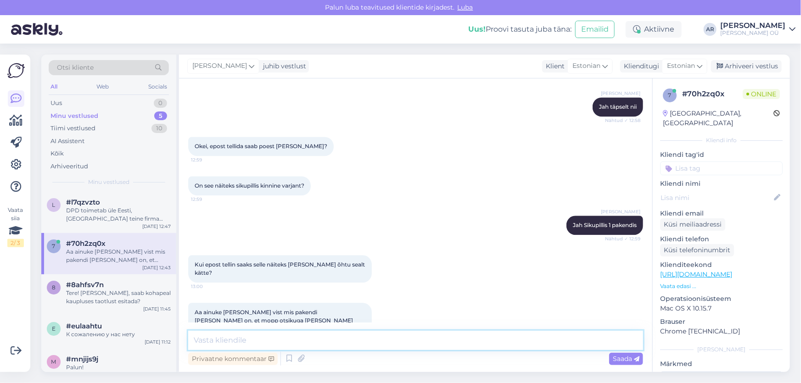
click at [337, 335] on textarea at bounding box center [415, 340] width 455 height 19
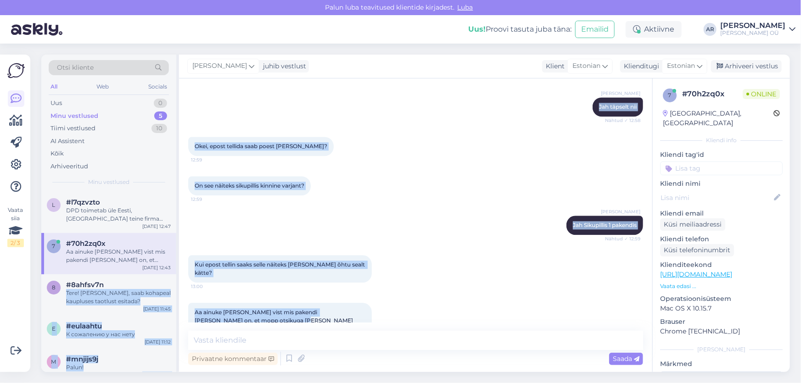
drag, startPoint x: 244, startPoint y: 306, endPoint x: 177, endPoint y: 283, distance: 70.4
click at [177, 283] on div "Otsi kliente All Web Socials Uus 0 Minu vestlused 5 Tiimi vestlused 10 AI Assis…" at bounding box center [415, 214] width 749 height 318
click at [246, 303] on div "Aa ainuke [PERSON_NAME] vist mis pakendi [PERSON_NAME] on, et mopp otsikuga [PE…" at bounding box center [280, 321] width 184 height 36
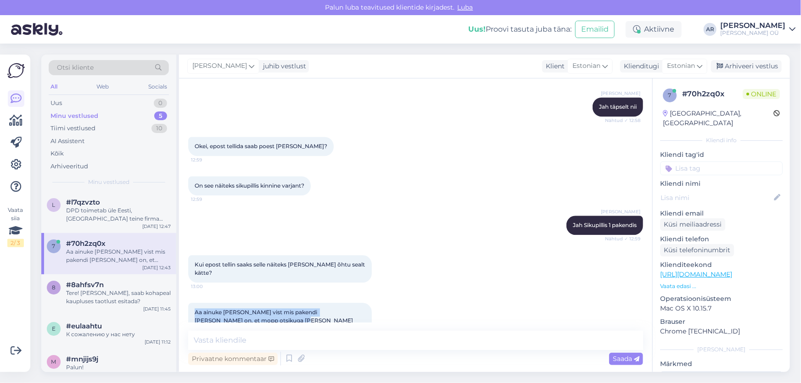
drag, startPoint x: 246, startPoint y: 308, endPoint x: 194, endPoint y: 299, distance: 53.2
click at [194, 303] on div "Aa ainuke [PERSON_NAME] vist mis pakendi [PERSON_NAME] on, et mopp otsikuga [PE…" at bounding box center [280, 321] width 184 height 36
click at [331, 303] on div "Aa ainuke [PERSON_NAME] vist mis pakendi [PERSON_NAME] on, et mopp otsikuga [PE…" at bounding box center [280, 321] width 184 height 36
click at [255, 309] on span "Aa ainuke [PERSON_NAME] vist mis pakendi [PERSON_NAME] on, et mopp otsikuga [PE…" at bounding box center [275, 320] width 160 height 23
click at [266, 309] on span "Aa ainuke [PERSON_NAME] vist mis pakendi [PERSON_NAME] on, et mopp otsikuga [PE…" at bounding box center [275, 320] width 160 height 23
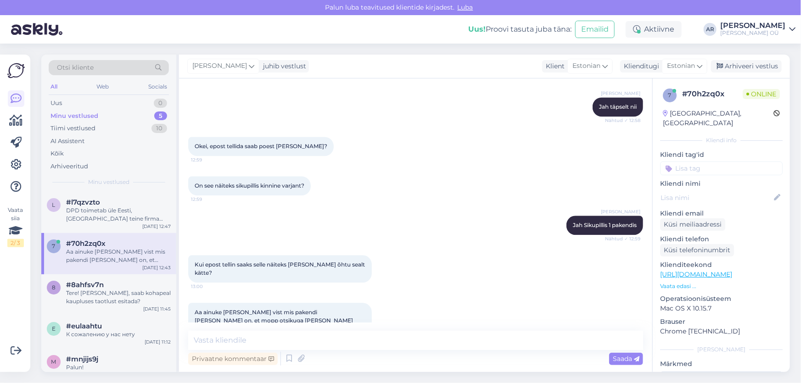
click at [269, 309] on span "Aa ainuke [PERSON_NAME] vist mis pakendi [PERSON_NAME] on, et mopp otsikuga [PE…" at bounding box center [275, 320] width 160 height 23
click at [319, 309] on span "Aa ainuke [PERSON_NAME] vist mis pakendi [PERSON_NAME] on, et mopp otsikuga [PE…" at bounding box center [275, 320] width 160 height 23
drag, startPoint x: 241, startPoint y: 305, endPoint x: 194, endPoint y: 294, distance: 48.6
click at [194, 303] on div "Aa ainuke [PERSON_NAME] vist mis pakendi [PERSON_NAME] on, et mopp otsikuga [PE…" at bounding box center [280, 321] width 184 height 36
click at [260, 342] on textarea at bounding box center [415, 340] width 455 height 19
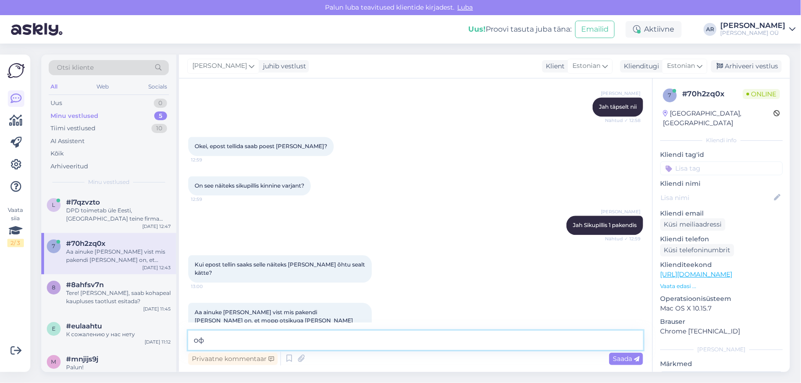
type textarea "о"
click at [297, 338] on textarea "Jah, saab [PERSON_NAME] näiteks" at bounding box center [415, 340] width 455 height 19
click at [293, 342] on textarea "Jah, saab [PERSON_NAME] näiteks." at bounding box center [415, 340] width 455 height 19
click at [292, 343] on textarea "Jah, saab [PERSON_NAME] näiteks." at bounding box center [415, 340] width 455 height 19
click at [289, 340] on textarea "Jah, saab [PERSON_NAME] näiteks." at bounding box center [415, 340] width 455 height 19
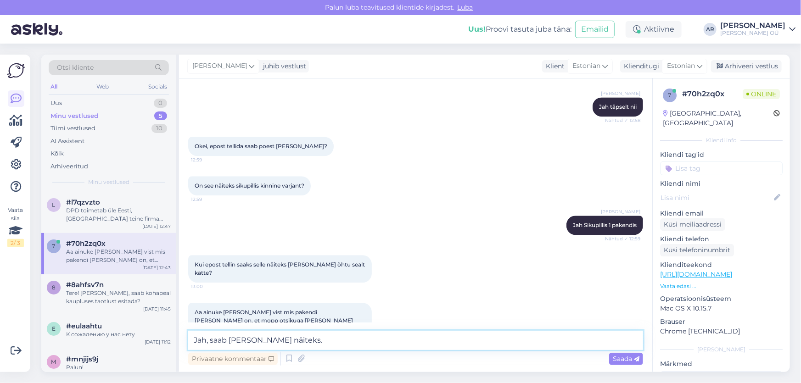
click at [289, 340] on textarea "Jah, saab [PERSON_NAME] näiteks." at bounding box center [415, 340] width 455 height 19
type textarea "Jah, saab [PERSON_NAME] näiteks."
paste textarea "Jah, neid saab näiteks [PERSON_NAME].“"
drag, startPoint x: 225, startPoint y: 343, endPoint x: 212, endPoint y: 341, distance: 13.4
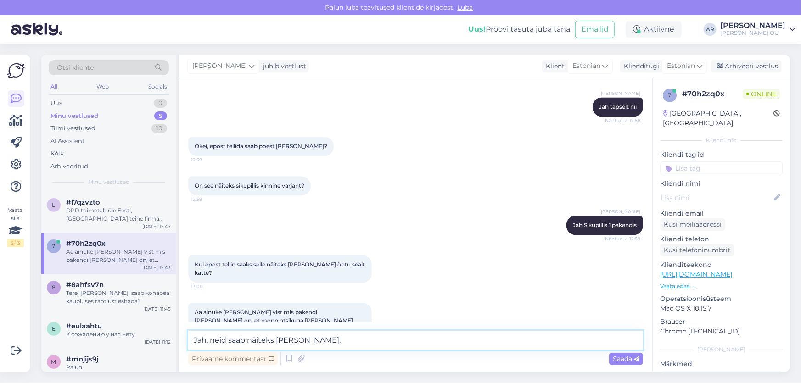
click at [212, 341] on textarea "Jah, neid saab näiteks [PERSON_NAME]." at bounding box center [415, 340] width 455 height 19
click at [326, 342] on textarea "Jah, saab näiteks [PERSON_NAME]." at bounding box center [415, 340] width 455 height 19
type textarea "Jah, saab näiteks [PERSON_NAME]. Vaatasin praegu, et komplektis on ainult üks"
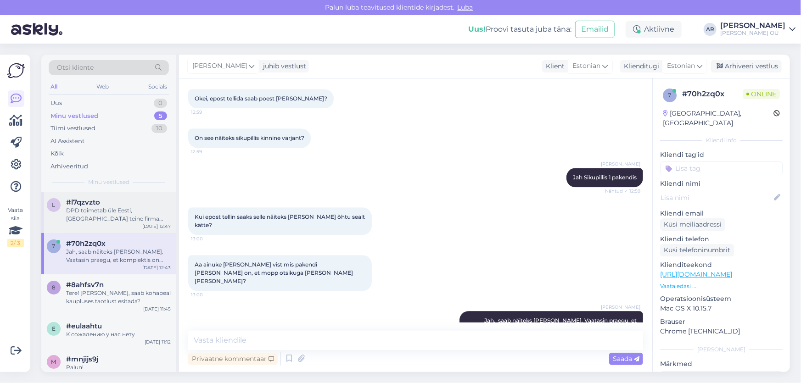
drag, startPoint x: 138, startPoint y: 215, endPoint x: 149, endPoint y: 217, distance: 10.7
click at [139, 215] on div "DPD toimetab üle Eesti, [GEOGRAPHIC_DATA] teine firma teenindab, kui on vaja nä…" at bounding box center [118, 215] width 105 height 17
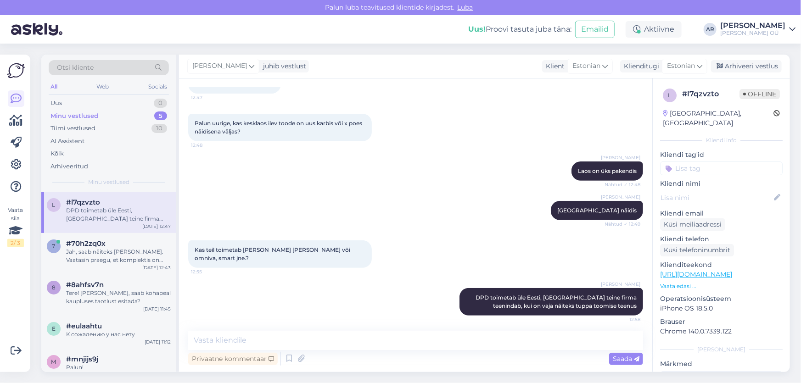
scroll to position [143, 0]
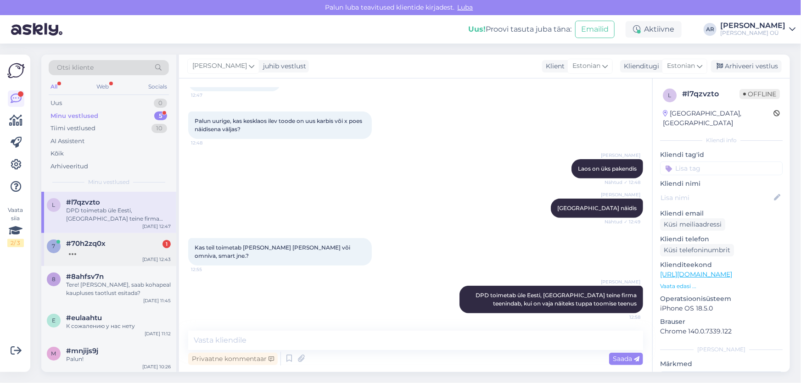
click at [118, 234] on div "7 #70h2zq0x [DATE] 12:43" at bounding box center [108, 249] width 135 height 33
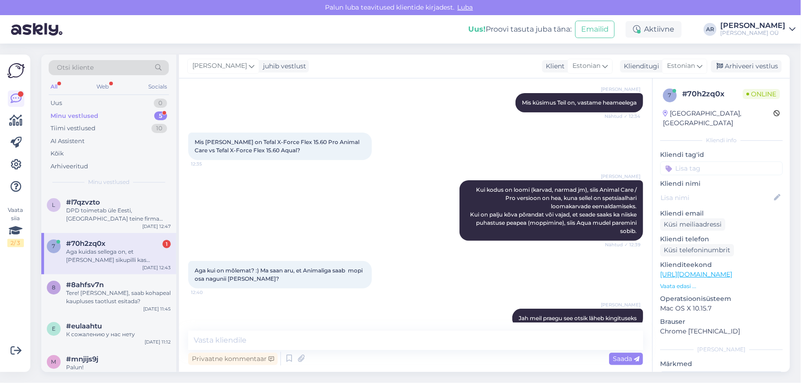
scroll to position [1187, 0]
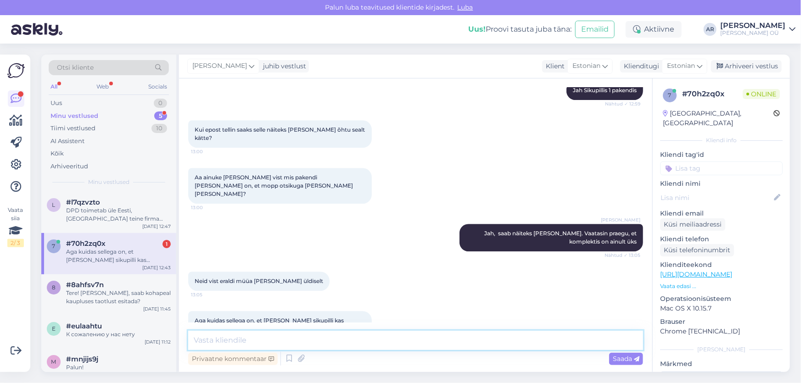
click at [326, 348] on textarea at bounding box center [415, 340] width 455 height 19
click at [315, 347] on textarea at bounding box center [415, 340] width 455 height 19
click at [248, 335] on textarea at bounding box center [415, 340] width 455 height 19
type textarea "Saab [PERSON_NAME] järgi minna"
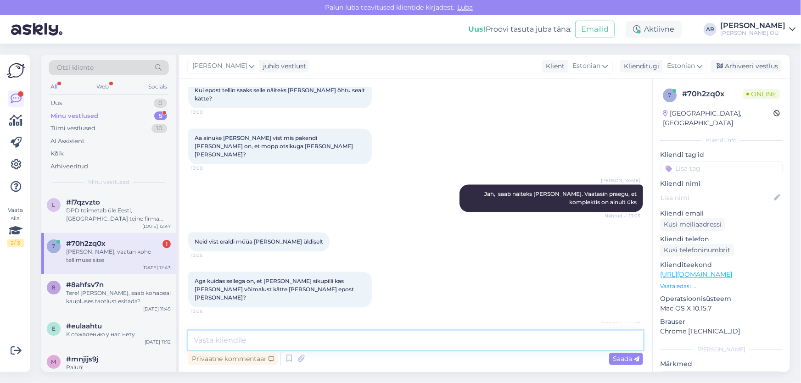
scroll to position [1266, 0]
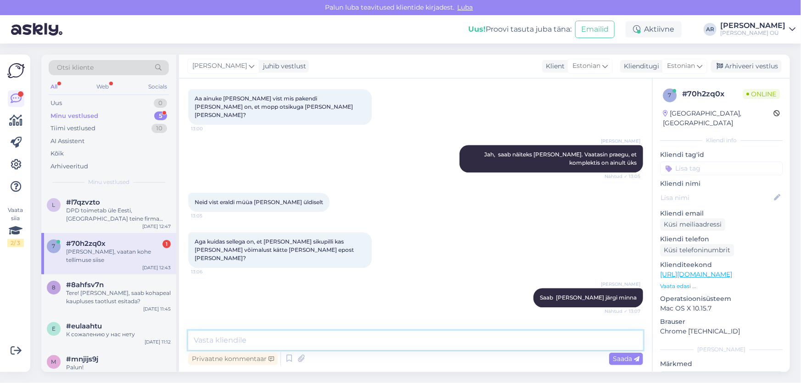
click at [253, 335] on textarea at bounding box center [415, 340] width 455 height 19
click at [253, 337] on textarea at bounding box center [415, 340] width 455 height 19
click at [129, 214] on div "DPD toimetab üle Eesti, [GEOGRAPHIC_DATA] teine firma teenindab, kui on vaja nä…" at bounding box center [118, 215] width 105 height 17
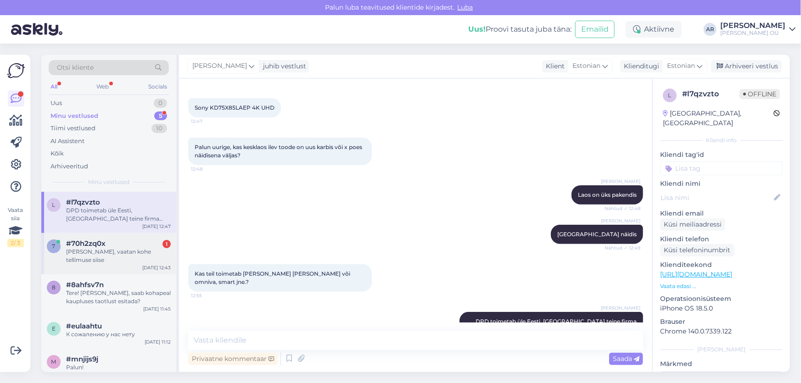
click at [105, 241] on div "#70h2zq0x 1" at bounding box center [118, 244] width 105 height 8
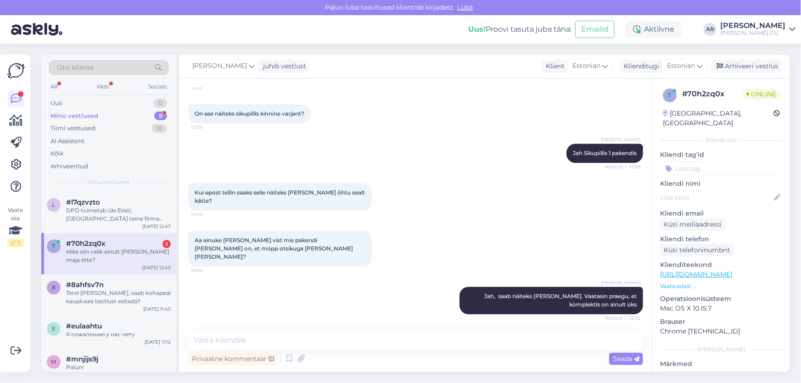
scroll to position [1306, 0]
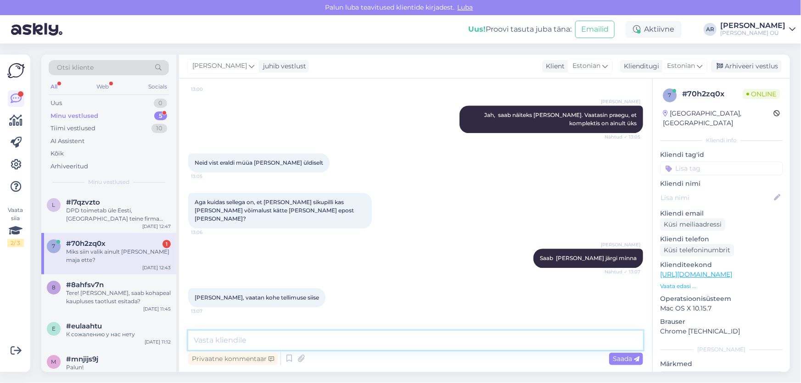
click at [234, 338] on textarea at bounding box center [415, 340] width 455 height 19
click at [292, 344] on textarea at bounding box center [415, 340] width 455 height 19
type textarea "Kontrollin"
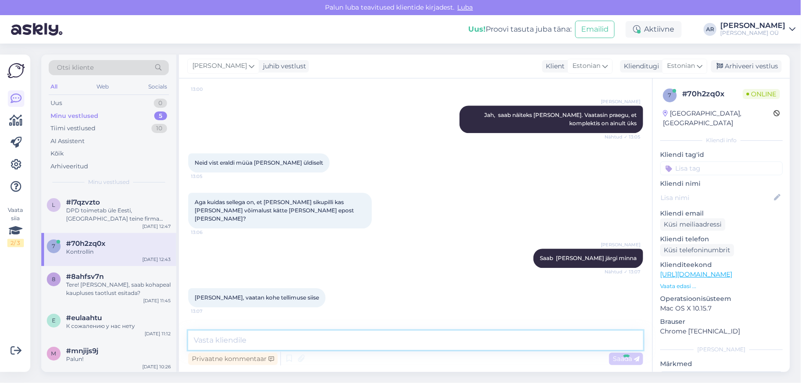
scroll to position [1345, 0]
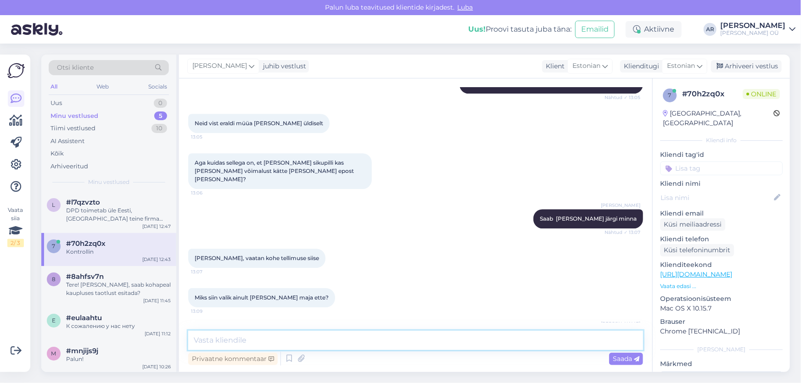
click at [316, 343] on textarea at bounding box center [415, 340] width 455 height 19
type textarea "proovige leht uuendada, mul nüüd annab võimalust "tulen ise poodi järgi""
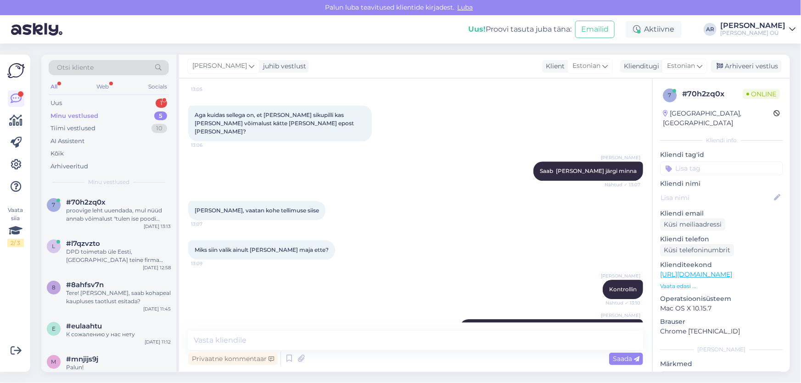
click at [82, 94] on div "All Web Socials" at bounding box center [109, 88] width 120 height 14
click at [82, 102] on div "Uus 1" at bounding box center [109, 103] width 120 height 13
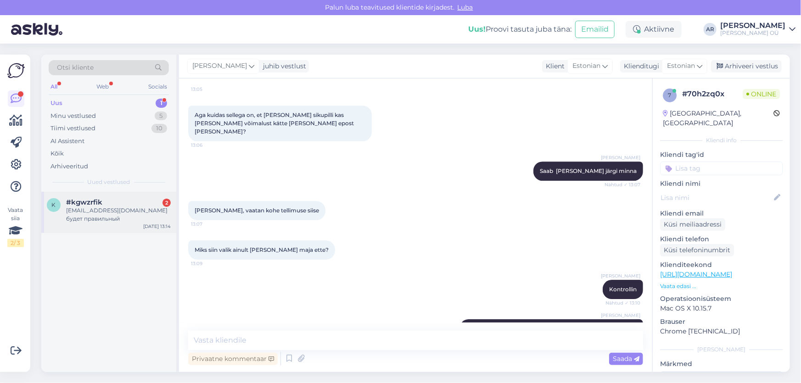
click at [132, 201] on div "#kgwzrfik 2" at bounding box center [118, 202] width 105 height 8
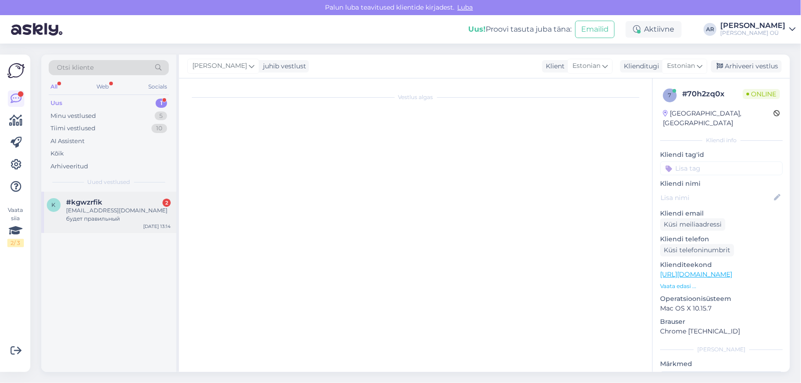
scroll to position [0, 0]
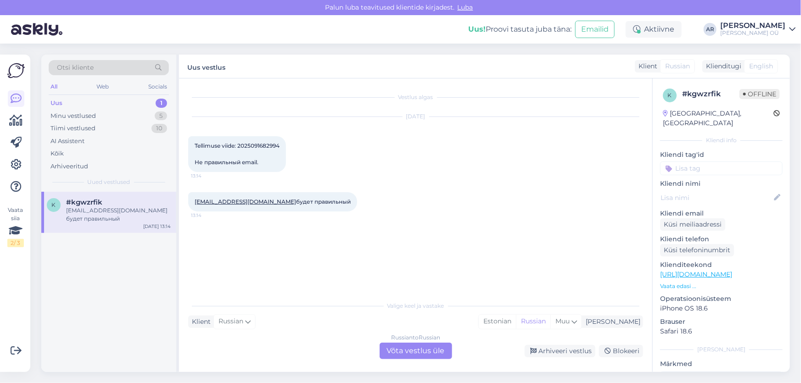
click at [259, 145] on span "Tellimuse viide: 2025091682994 Не правильный email." at bounding box center [237, 153] width 85 height 23
click at [406, 349] on div "Russian to Russian Võta vestlus üle" at bounding box center [416, 351] width 73 height 17
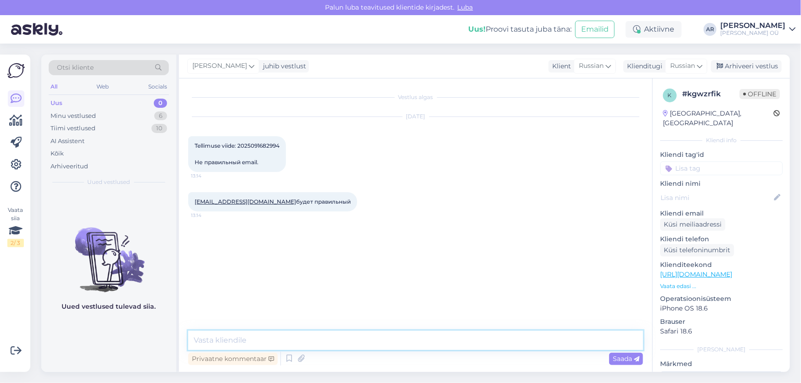
click at [333, 345] on textarea at bounding box center [415, 340] width 455 height 19
type textarea "Здравствуйте"
drag, startPoint x: 257, startPoint y: 202, endPoint x: 187, endPoint y: 203, distance: 69.8
click at [187, 203] on div "Vestlus algas [DATE] Tellimuse viide: 2025091682994 Не правильный email. 13:14 …" at bounding box center [415, 226] width 473 height 294
click at [332, 340] on textarea at bounding box center [415, 340] width 455 height 19
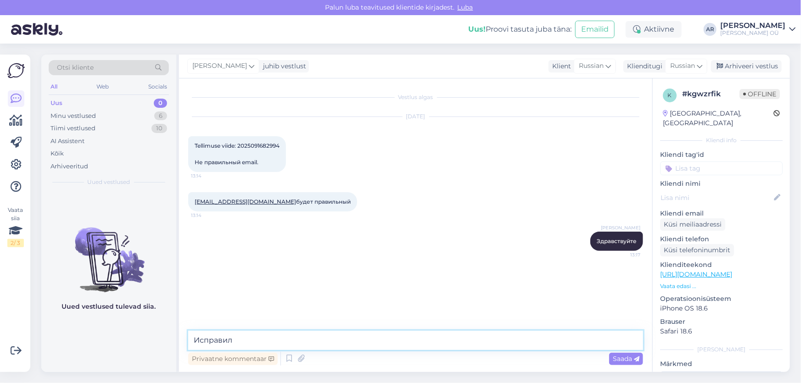
type textarea "Исправили"
click at [96, 112] on div "Minu vestlused 6" at bounding box center [109, 116] width 120 height 13
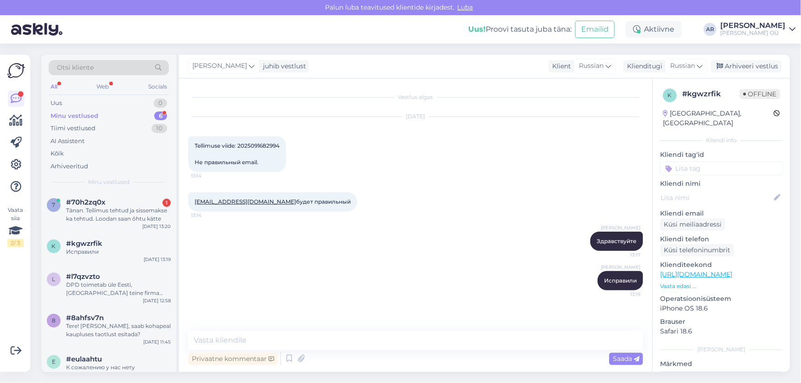
click at [113, 120] on div "Minu vestlused 6" at bounding box center [109, 116] width 120 height 13
click at [113, 117] on div "Minu vestlused 6" at bounding box center [109, 116] width 120 height 13
click at [118, 209] on div "Tänan. Tellimus tehtud ja sissemakse ka tehtud. Loodan saan õhtu kätte" at bounding box center [118, 215] width 105 height 17
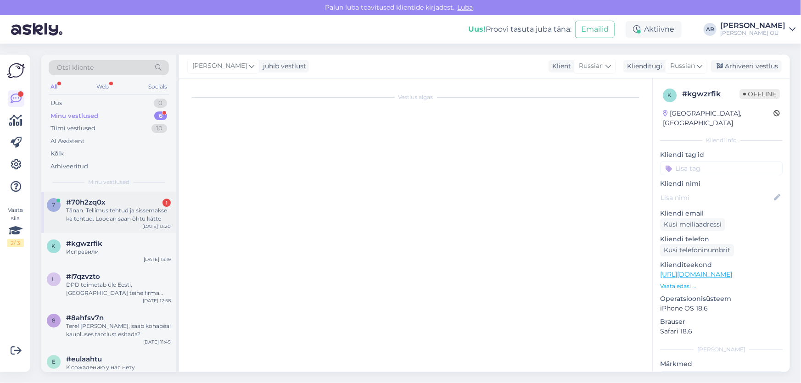
scroll to position [1441, 0]
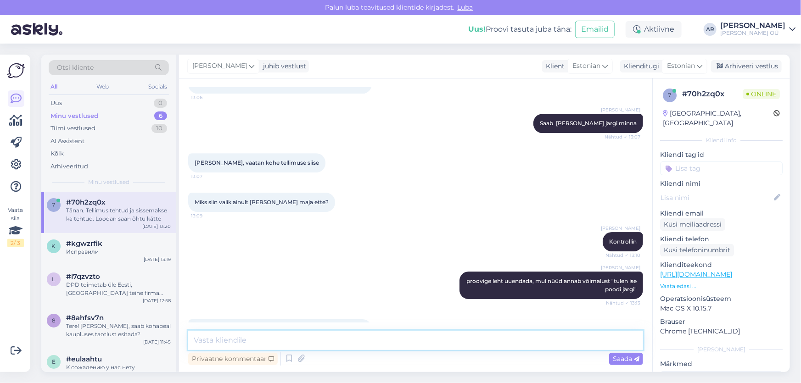
click at [317, 345] on textarea at bounding box center [415, 340] width 455 height 19
drag, startPoint x: 226, startPoint y: 304, endPoint x: 197, endPoint y: 291, distance: 31.2
click at [202, 320] on div "Tänan. Tellimus tehtud ja sissemakse ka tehtud. Loodan saan õhtu kätte 13:20" at bounding box center [280, 334] width 184 height 28
click at [287, 320] on div "Tänan. Tellimus tehtud ja sissemakse ka tehtud. Loodan saan õhtu kätte 13:20" at bounding box center [280, 334] width 184 height 28
click at [253, 335] on textarea at bounding box center [415, 340] width 455 height 19
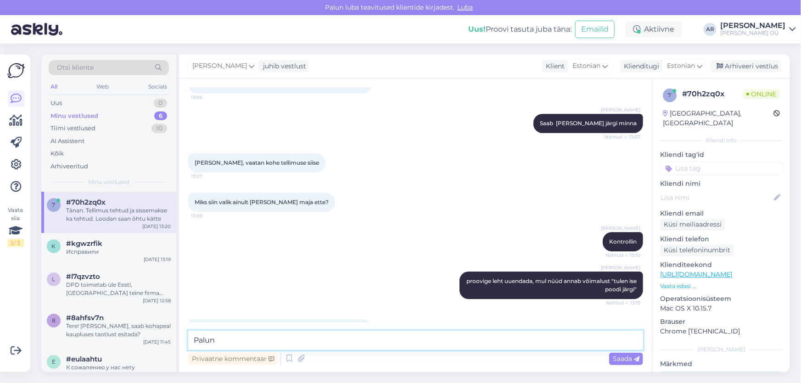
type textarea "Palun!"
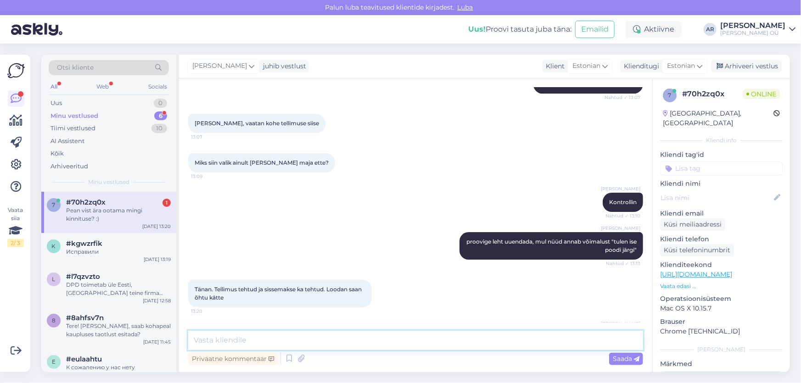
scroll to position [1520, 0]
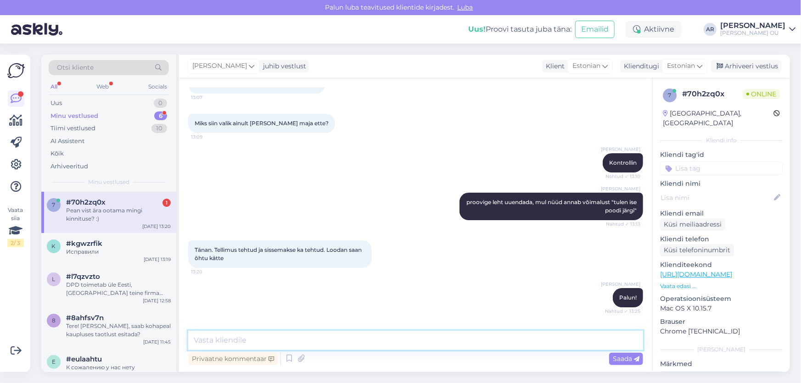
click at [256, 336] on textarea at bounding box center [415, 340] width 455 height 19
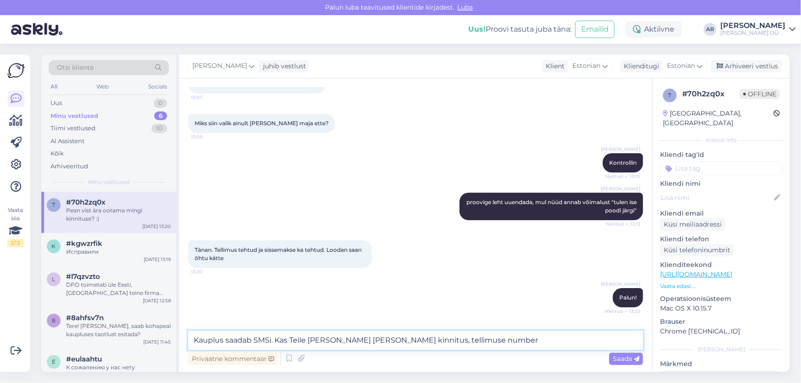
type textarea "Kauplus saadab SMSi. Kas Teile [PERSON_NAME] [PERSON_NAME] kinnitus, tellimuse …"
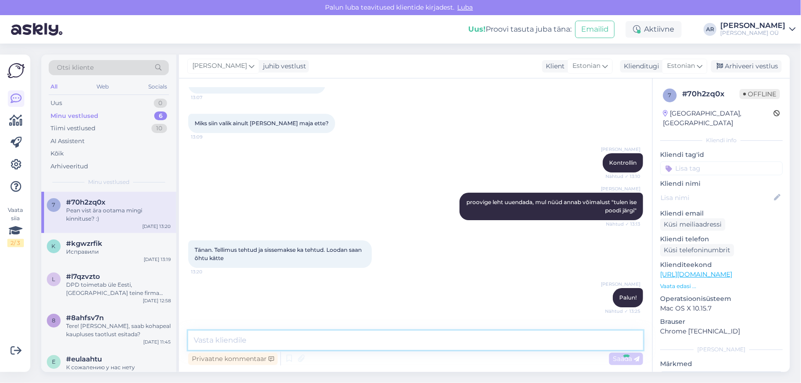
scroll to position [1567, 0]
